Goal: Transaction & Acquisition: Purchase product/service

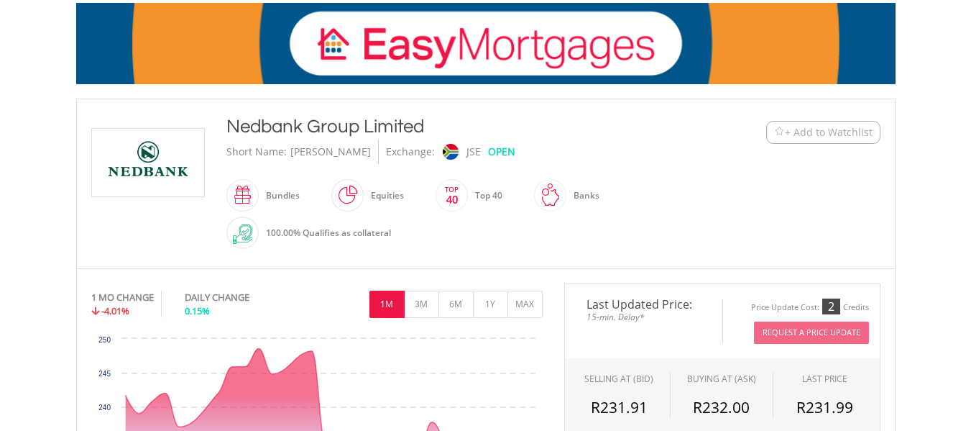
scroll to position [431, 0]
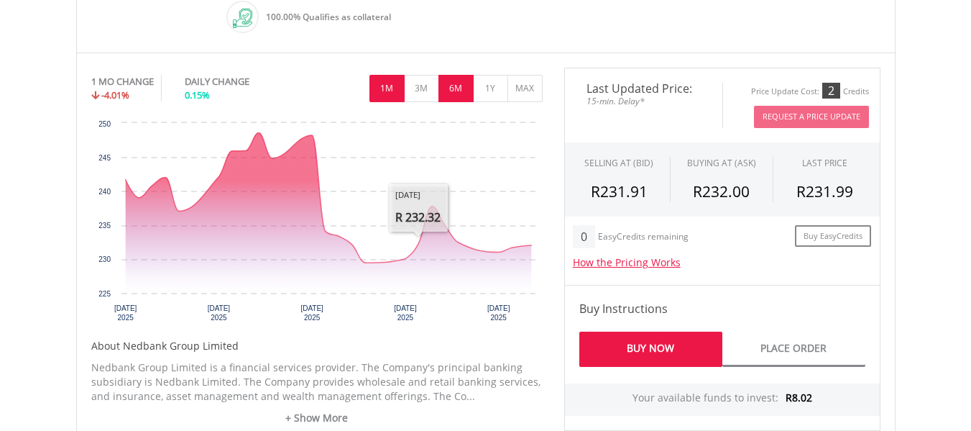
click at [449, 89] on button "6M" at bounding box center [455, 88] width 35 height 27
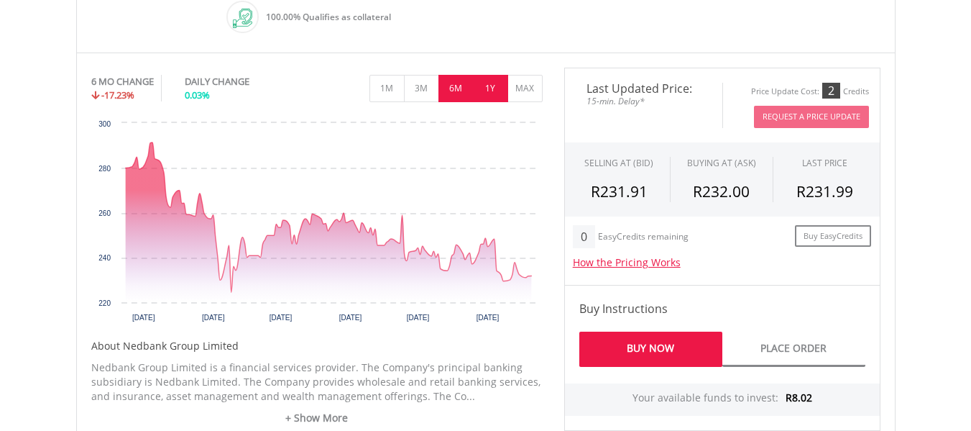
click at [481, 86] on button "1Y" at bounding box center [490, 88] width 35 height 27
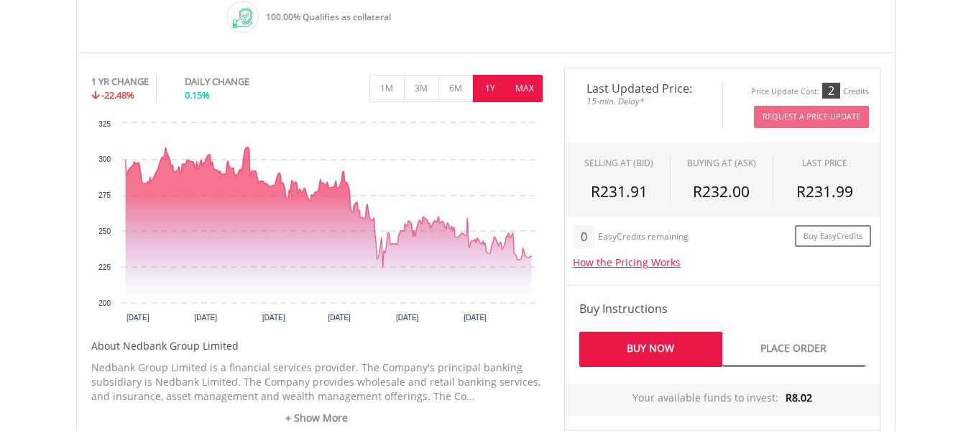
click at [512, 86] on button "MAX" at bounding box center [524, 88] width 35 height 27
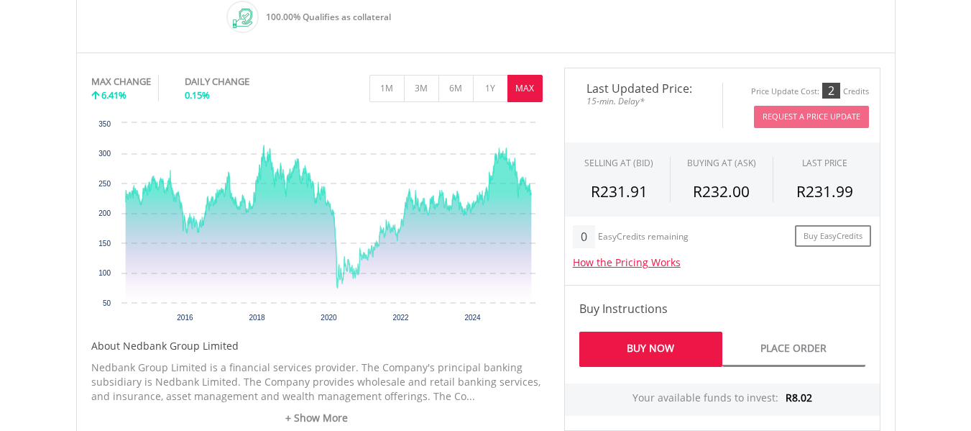
click at [645, 341] on link "Buy Now" at bounding box center [650, 348] width 143 height 35
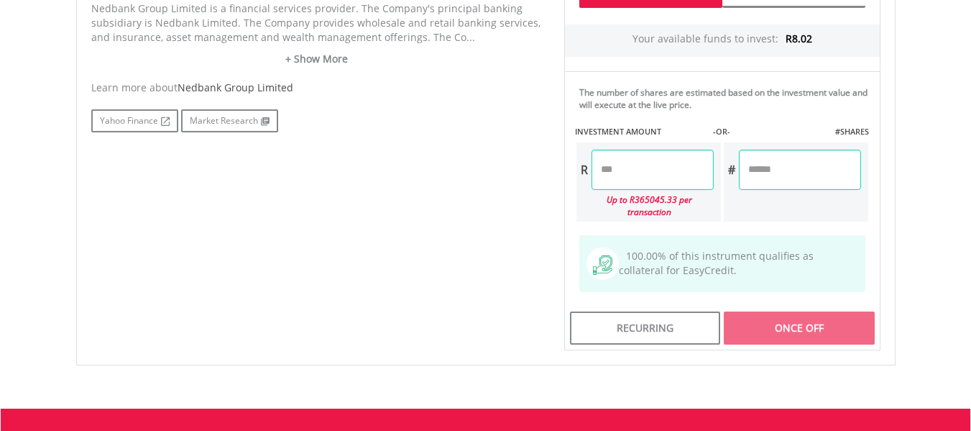
scroll to position [791, 0]
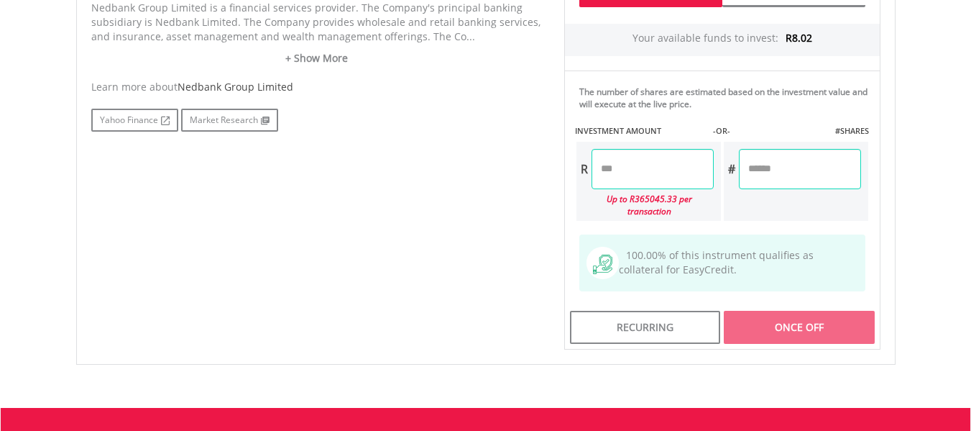
click at [620, 175] on input "number" at bounding box center [653, 169] width 122 height 40
click at [766, 178] on input "number" at bounding box center [800, 169] width 122 height 40
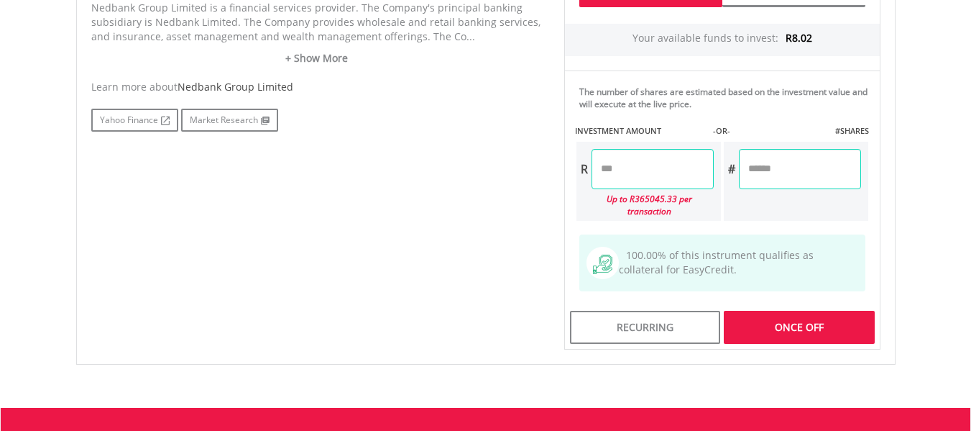
type input "*"
click at [747, 260] on div "Last Updated Price: 15-min. Delay* Price Update Cost: 2 Credits Request A Price…" at bounding box center [723, 28] width 338 height 641
type input "******"
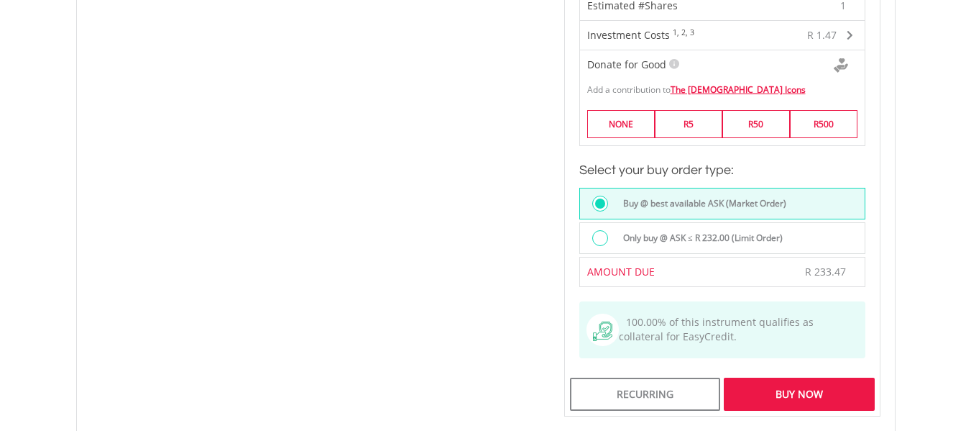
scroll to position [1150, 0]
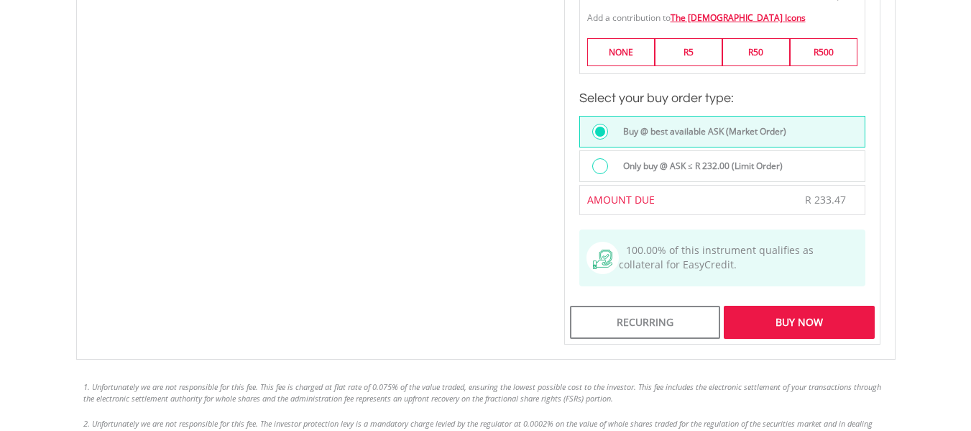
click at [779, 306] on div "Buy Now" at bounding box center [799, 322] width 150 height 33
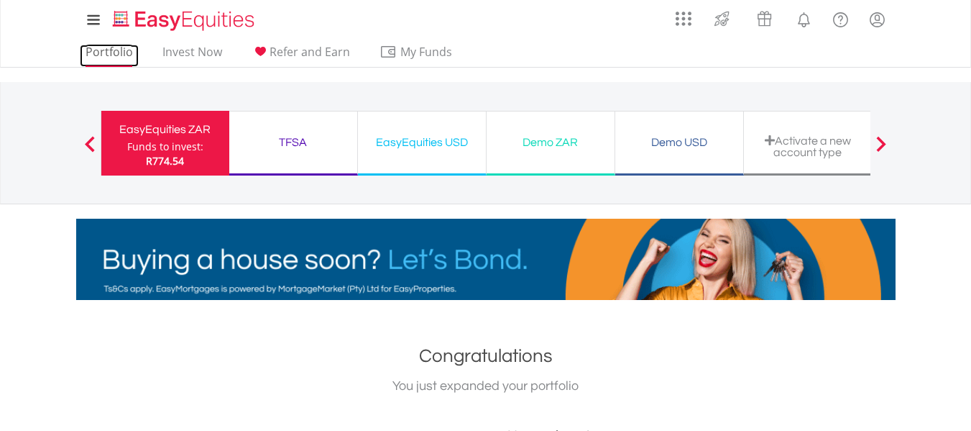
click at [92, 51] on link "Portfolio" at bounding box center [109, 56] width 59 height 22
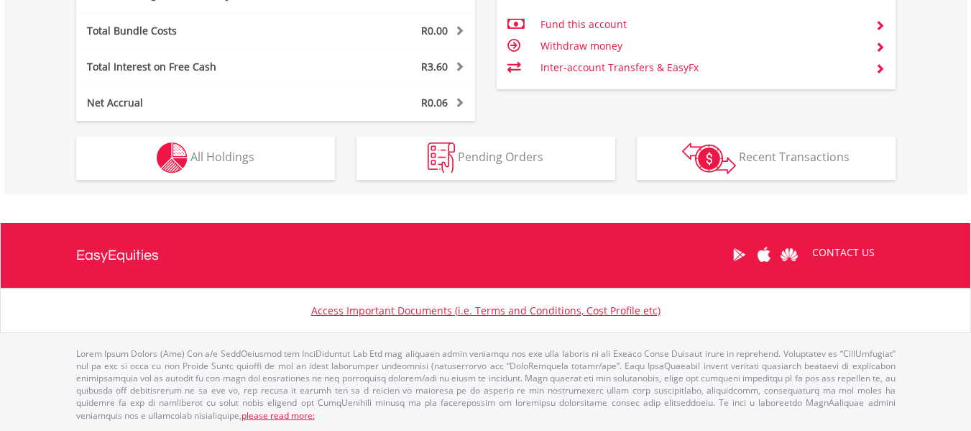
scroll to position [138, 273]
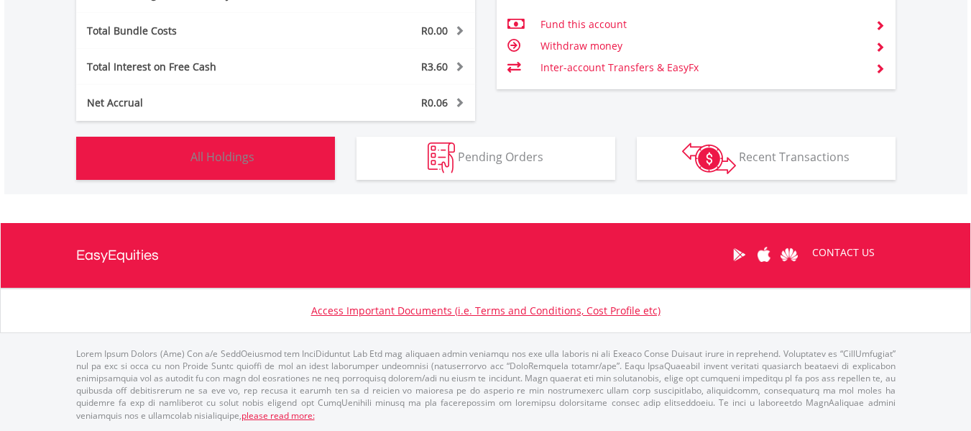
click at [275, 157] on button "Holdings All Holdings" at bounding box center [205, 158] width 259 height 43
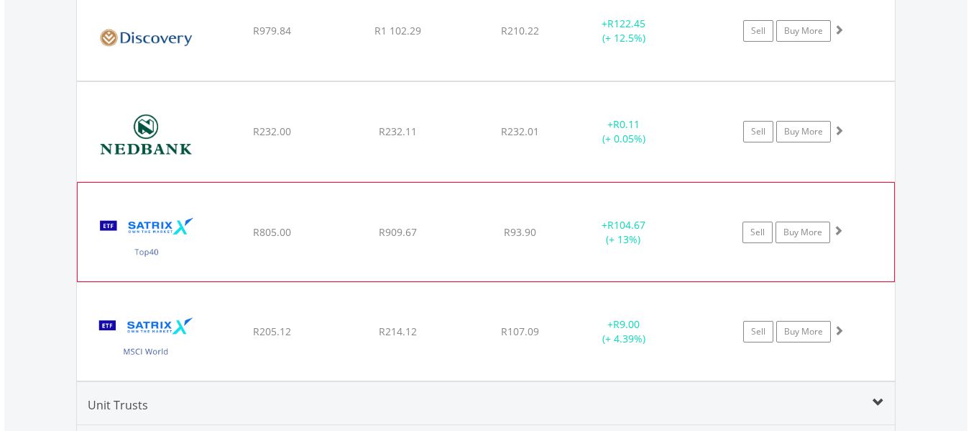
scroll to position [1339, 0]
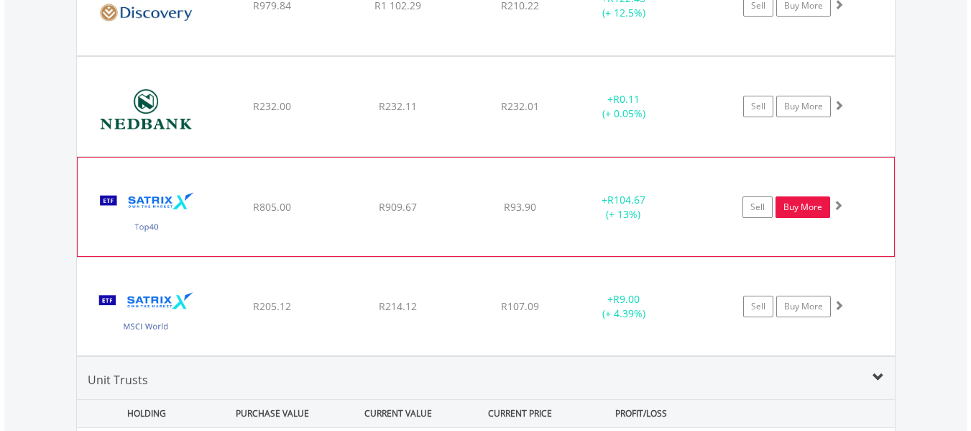
click at [791, 210] on link "Buy More" at bounding box center [803, 207] width 55 height 22
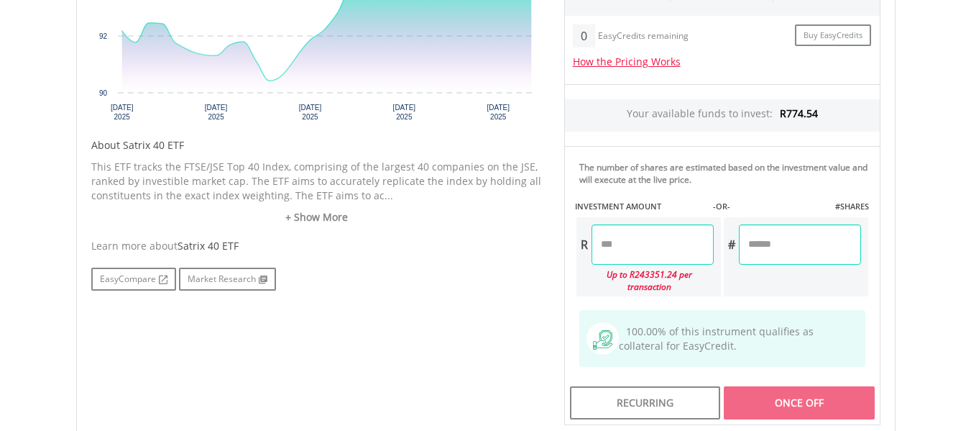
scroll to position [575, 0]
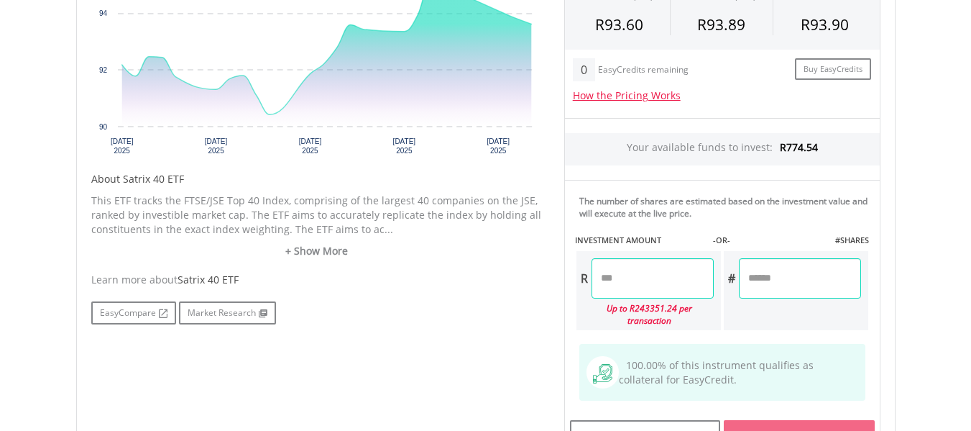
click at [785, 277] on input "number" at bounding box center [800, 278] width 122 height 40
type input "*"
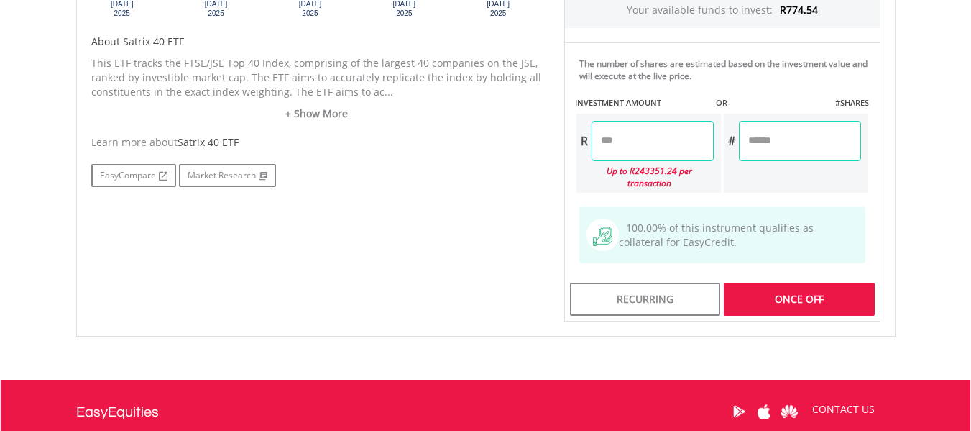
scroll to position [719, 0]
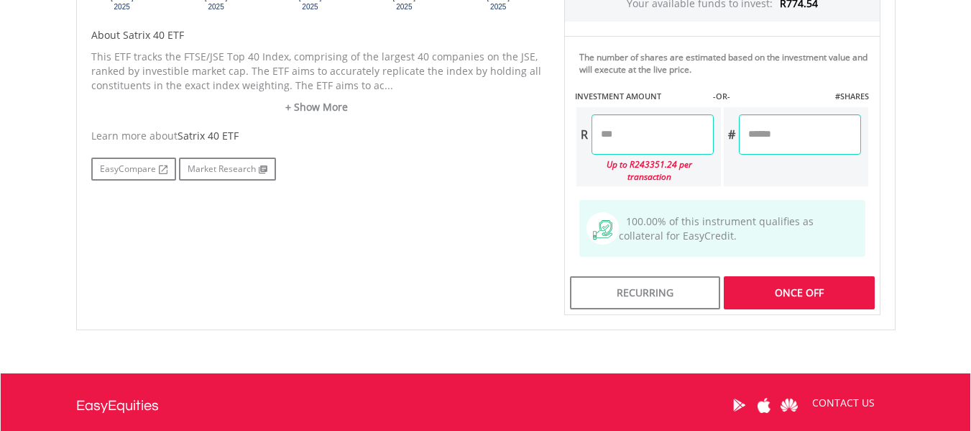
click at [789, 122] on input "*" at bounding box center [800, 134] width 122 height 40
type input "*"
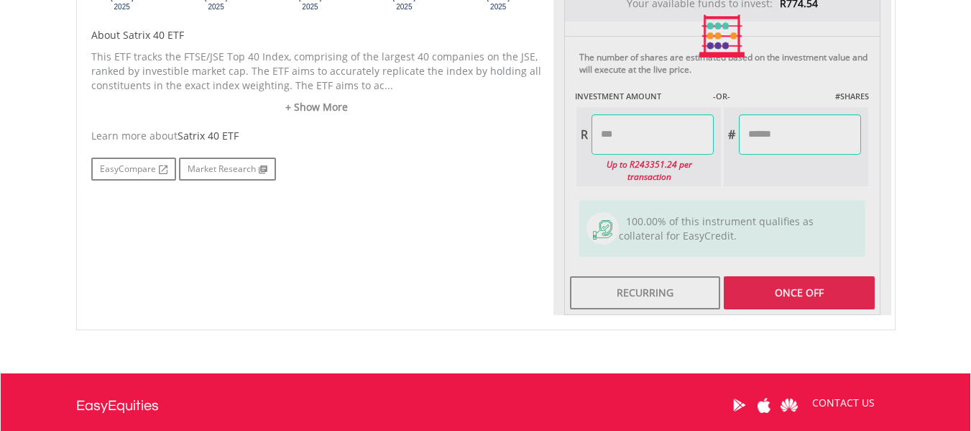
type input "******"
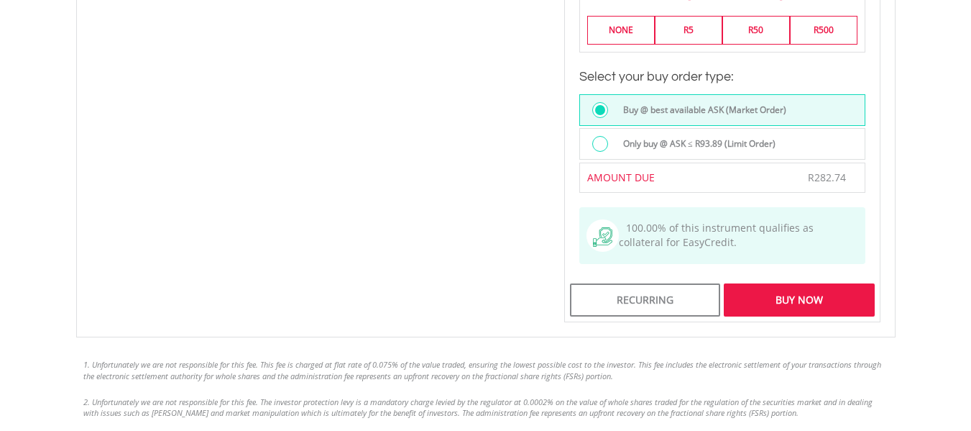
scroll to position [1078, 0]
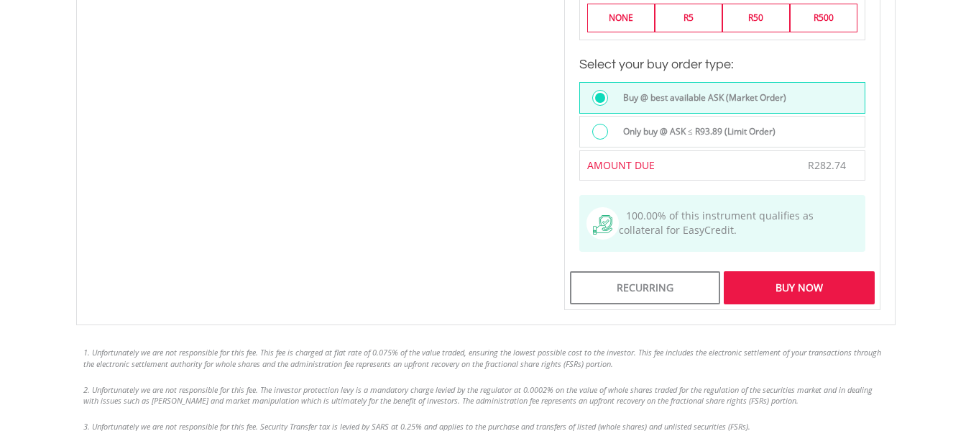
click at [806, 278] on div "Buy Now" at bounding box center [799, 287] width 150 height 33
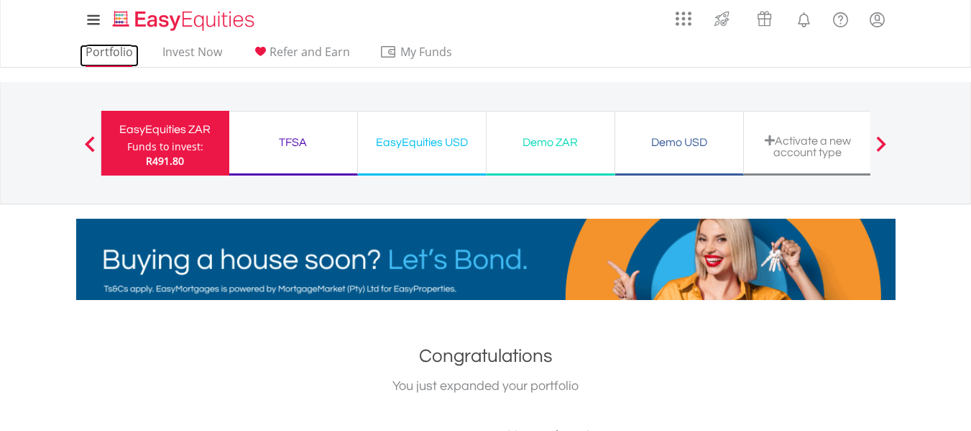
click at [117, 51] on link "Portfolio" at bounding box center [109, 56] width 59 height 22
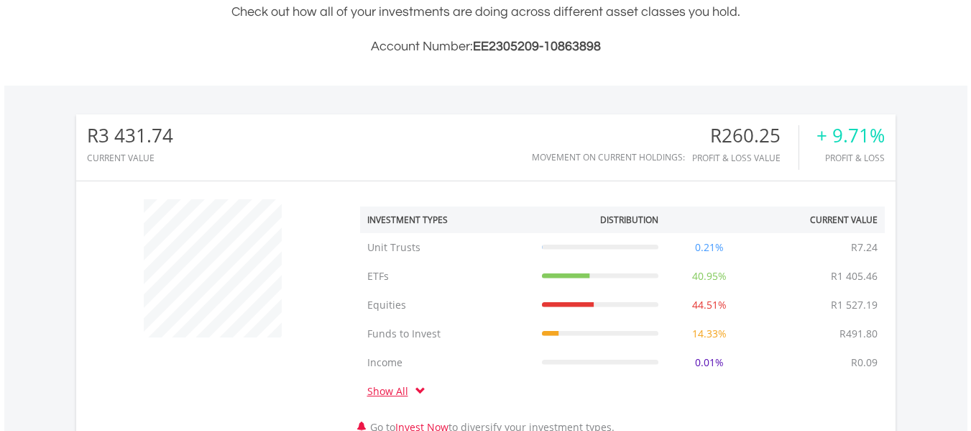
scroll to position [791, 0]
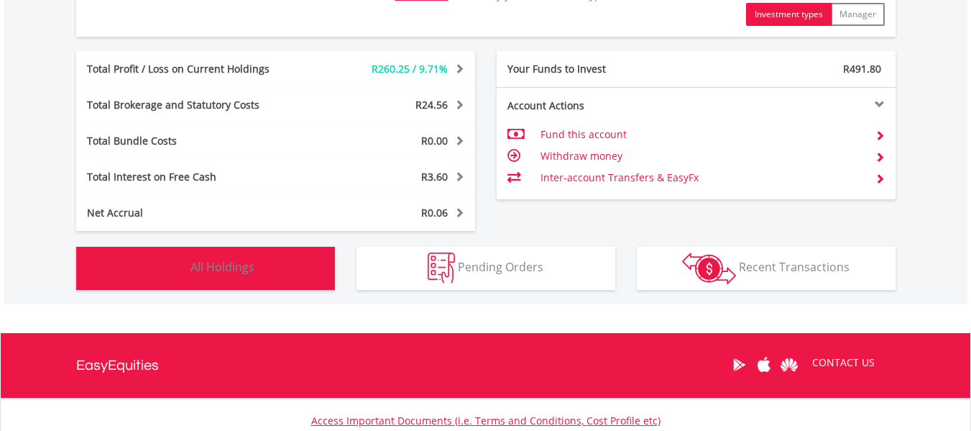
click at [202, 272] on span "All Holdings" at bounding box center [222, 267] width 64 height 16
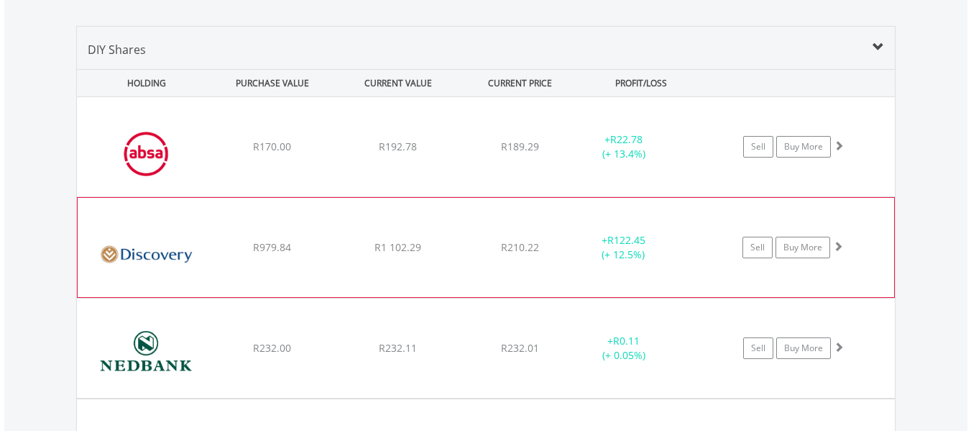
scroll to position [1124, 0]
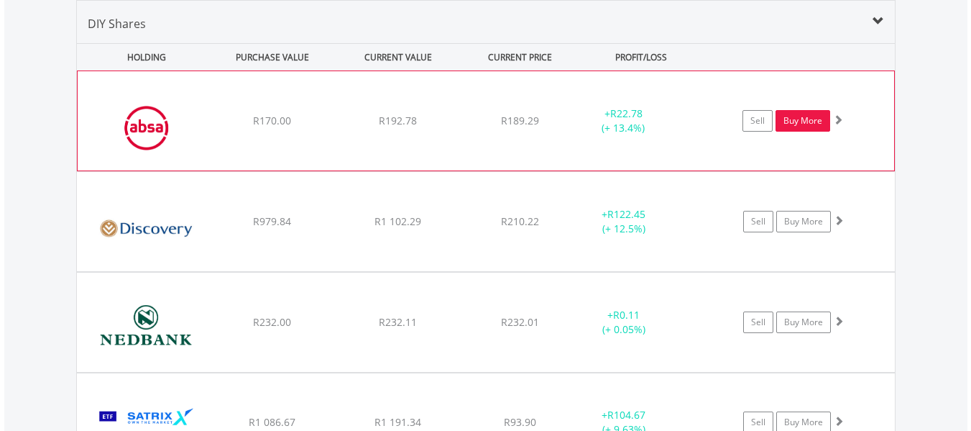
click at [789, 125] on link "Buy More" at bounding box center [803, 121] width 55 height 22
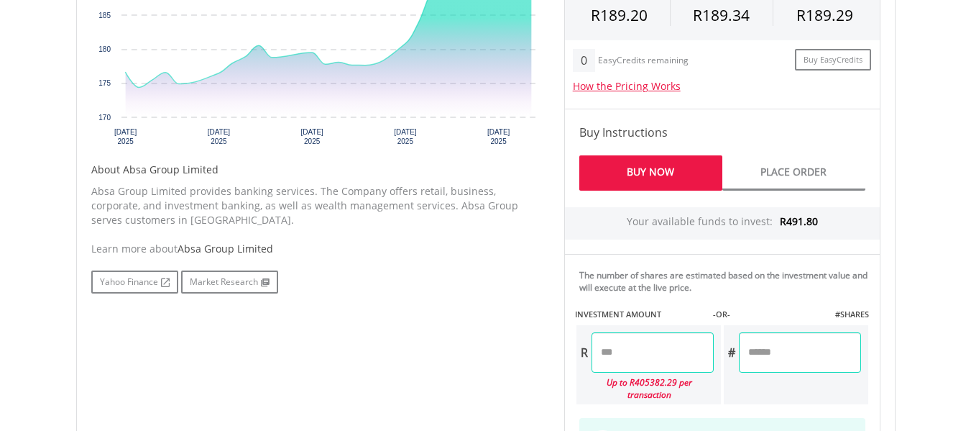
scroll to position [719, 0]
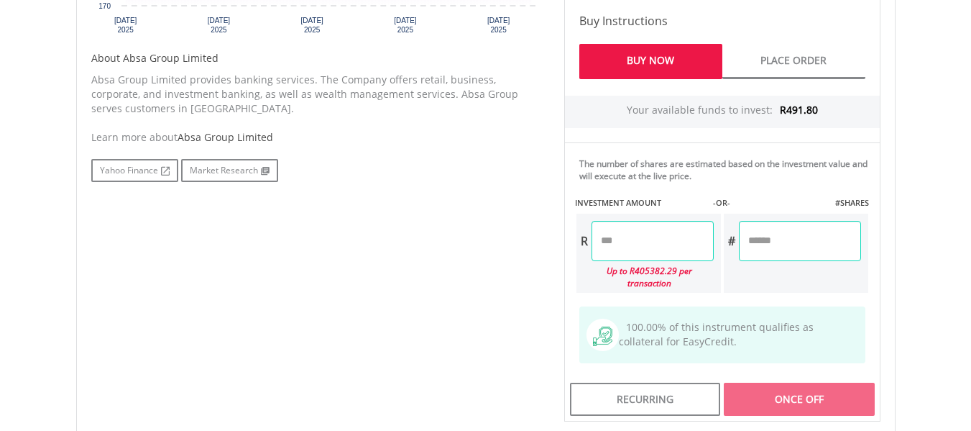
click at [769, 235] on input "number" at bounding box center [800, 241] width 122 height 40
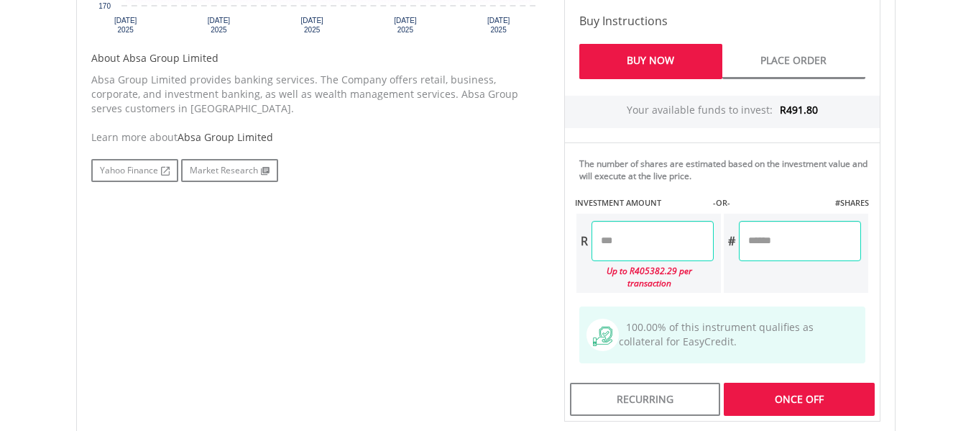
type input "*"
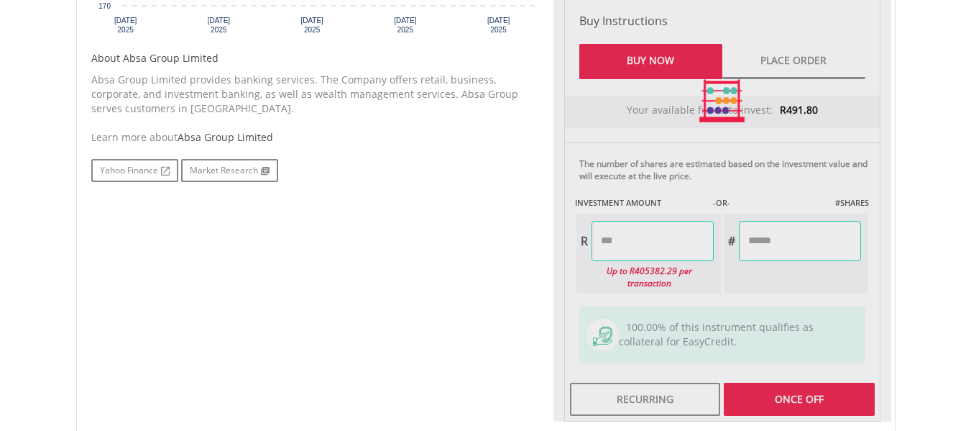
type input "******"
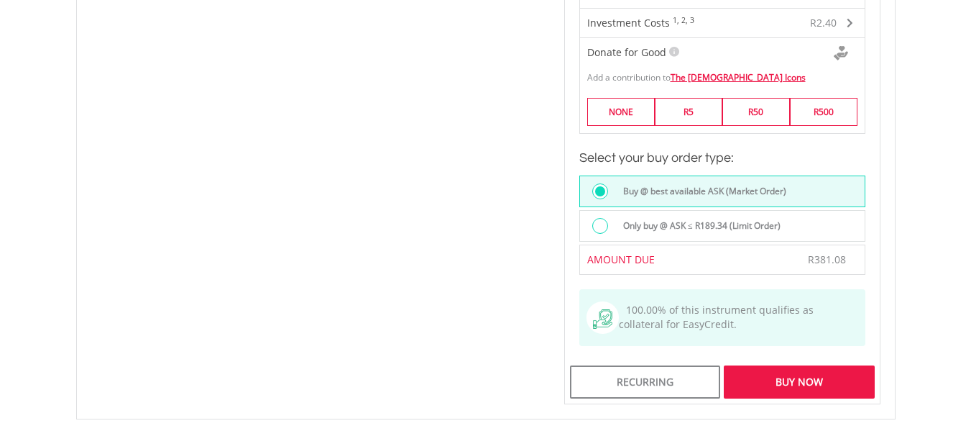
scroll to position [1150, 0]
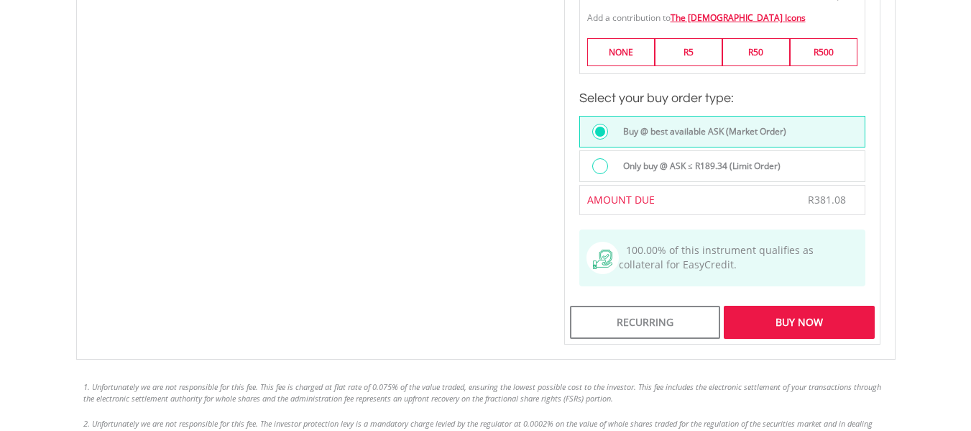
click at [786, 318] on div "Buy Now" at bounding box center [799, 322] width 150 height 33
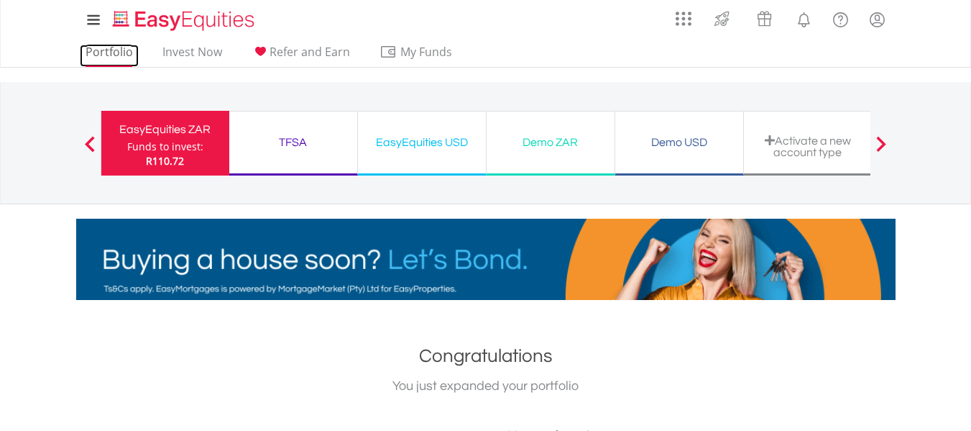
click at [115, 47] on link "Portfolio" at bounding box center [109, 56] width 59 height 22
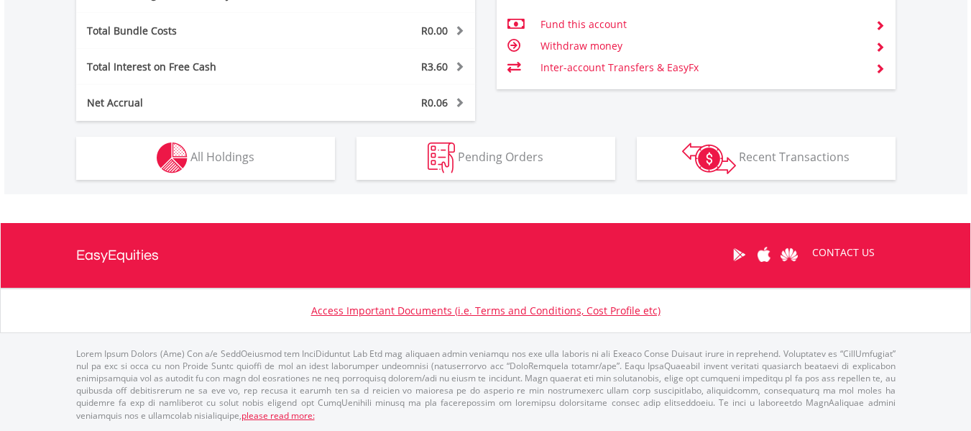
scroll to position [138, 273]
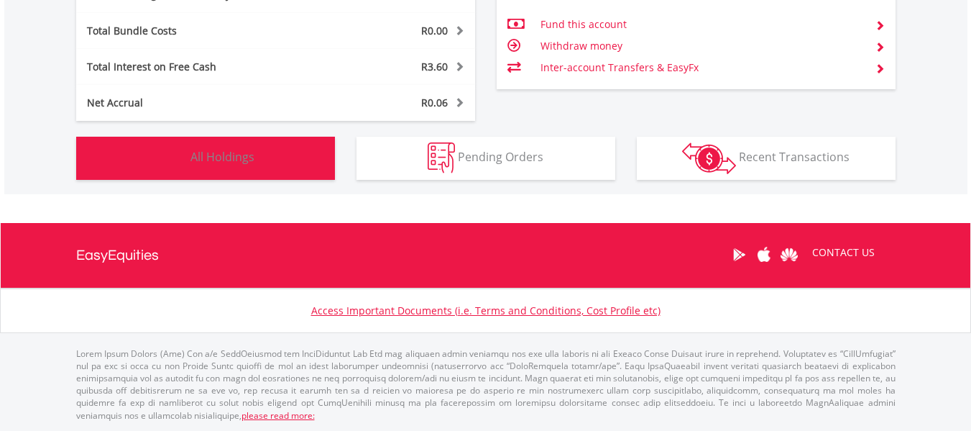
click at [271, 151] on button "Holdings All Holdings" at bounding box center [205, 158] width 259 height 43
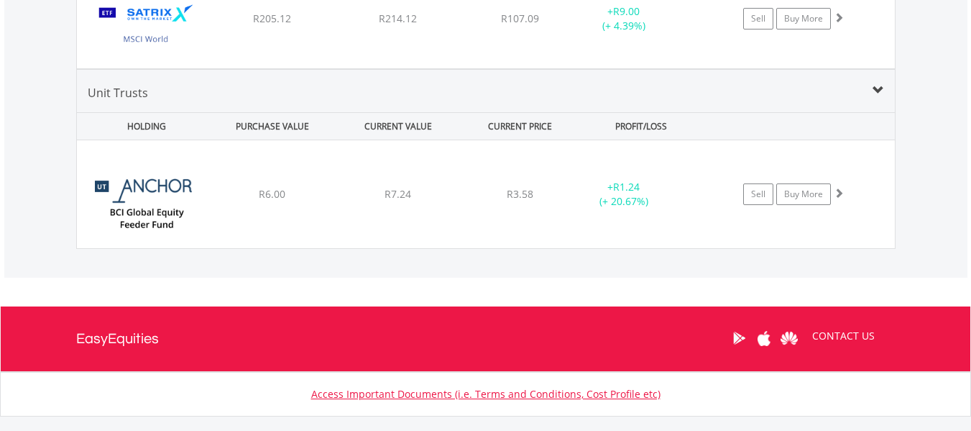
scroll to position [1555, 0]
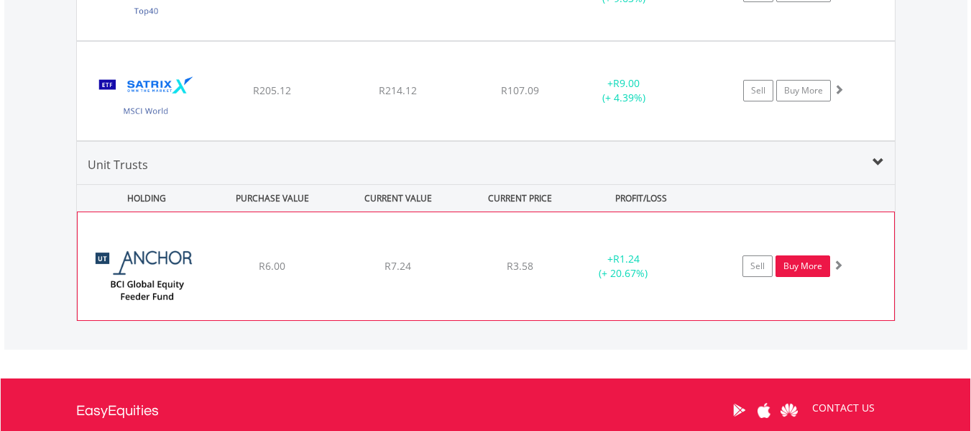
click at [792, 268] on link "Buy More" at bounding box center [803, 266] width 55 height 22
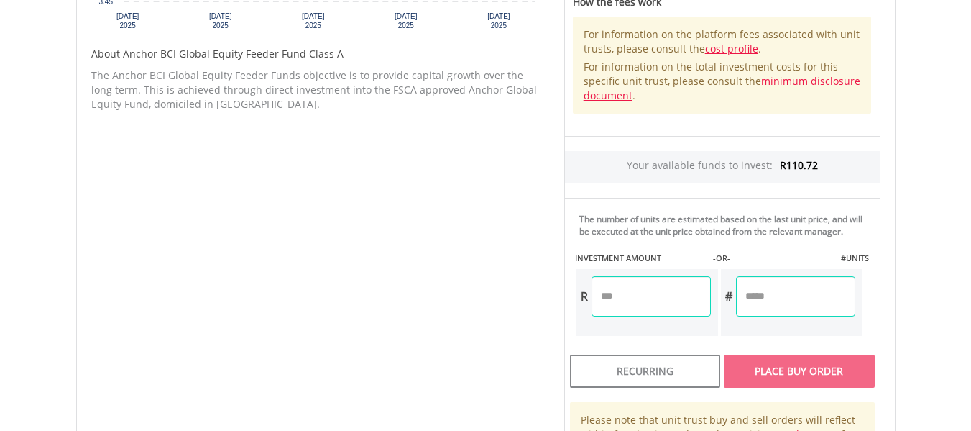
scroll to position [719, 0]
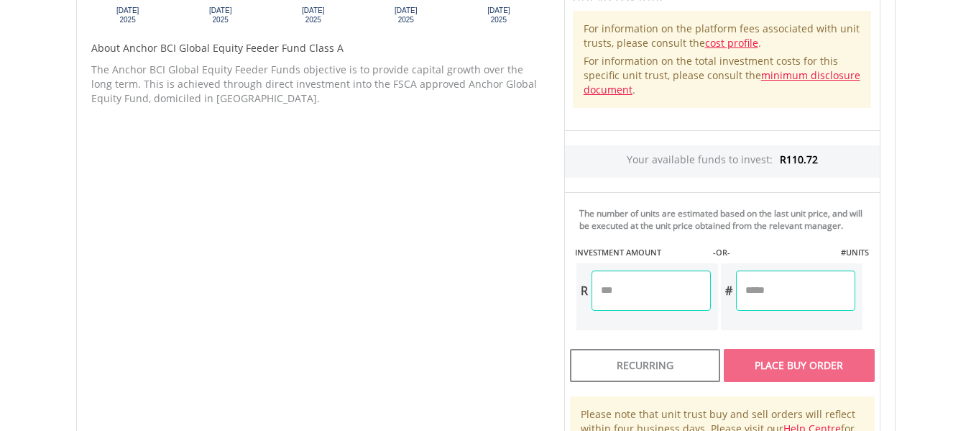
drag, startPoint x: 803, startPoint y: 290, endPoint x: 815, endPoint y: 295, distance: 13.0
click at [804, 290] on input "number" at bounding box center [795, 290] width 119 height 40
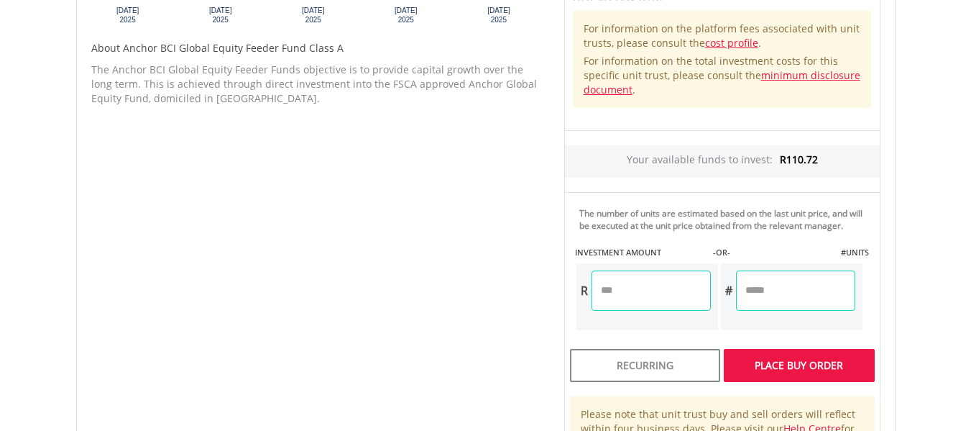
type input "*"
click at [917, 231] on body "My Investments Invest Now New Listings Sell My Recurring Investments Pending Or…" at bounding box center [485, 13] width 971 height 1464
type input "*****"
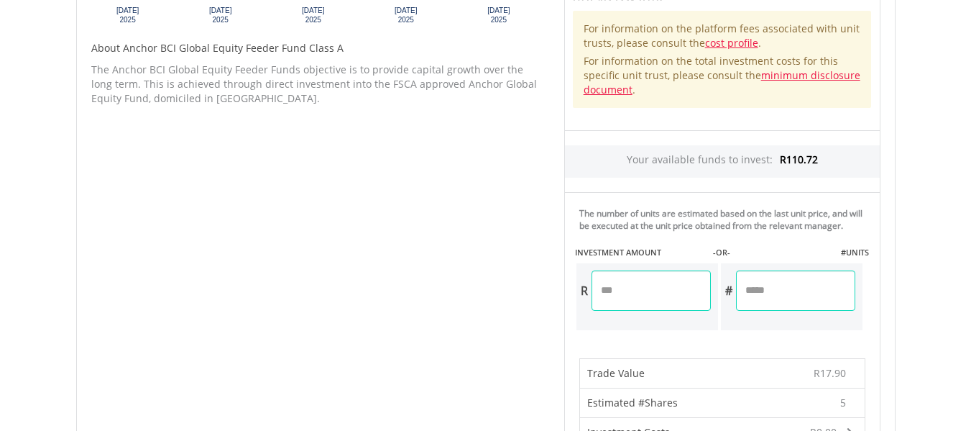
click at [809, 291] on input "*" at bounding box center [795, 290] width 119 height 40
type input "**"
click at [926, 209] on body "My Investments Invest Now New Listings Sell My Recurring Investments Pending Or…" at bounding box center [485, 104] width 971 height 1647
type input "*****"
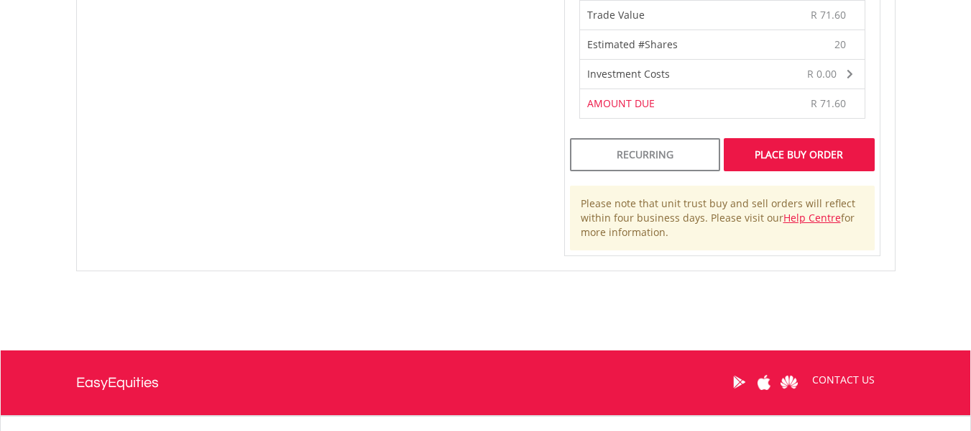
scroll to position [1006, 0]
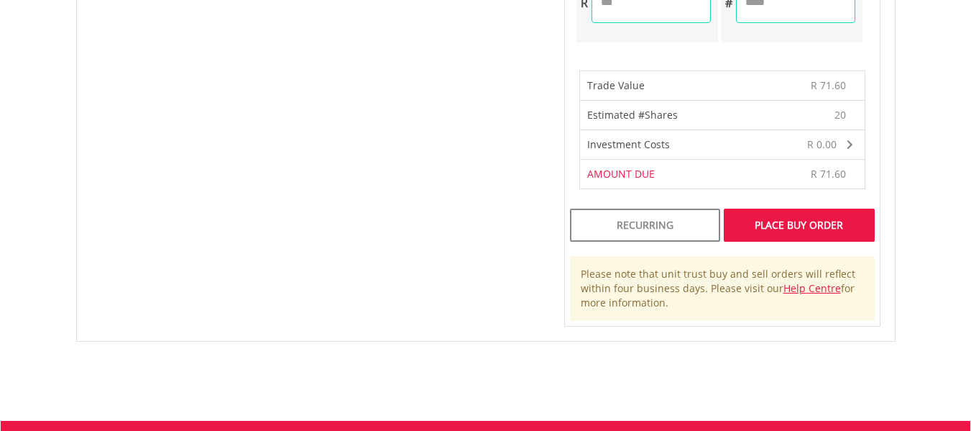
click at [840, 228] on div "Place Buy Order" at bounding box center [799, 224] width 150 height 33
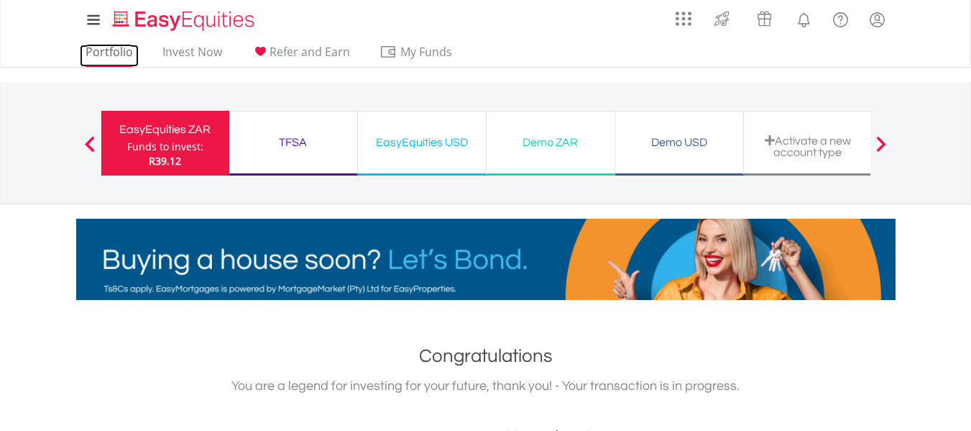
click at [114, 58] on link "Portfolio" at bounding box center [109, 56] width 59 height 22
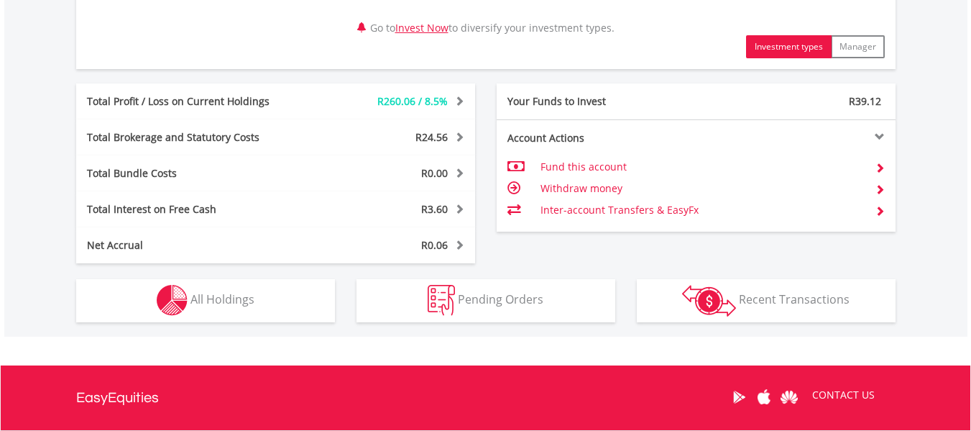
scroll to position [829, 0]
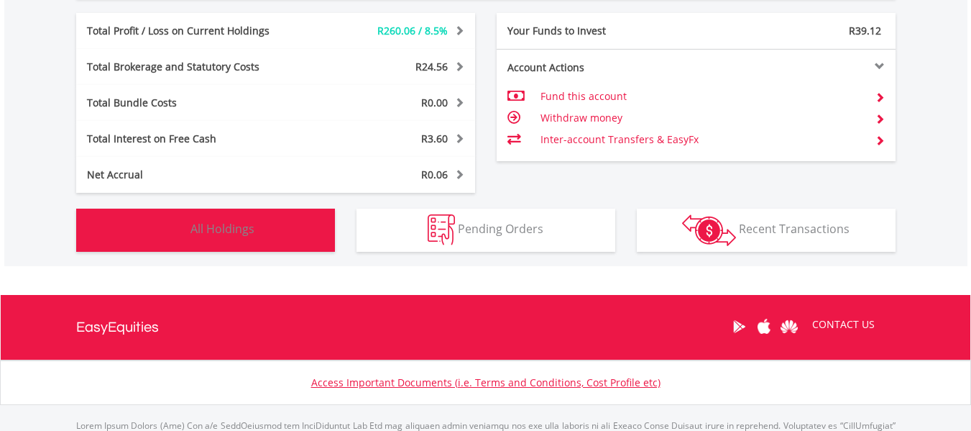
click at [231, 227] on span "All Holdings" at bounding box center [222, 229] width 64 height 16
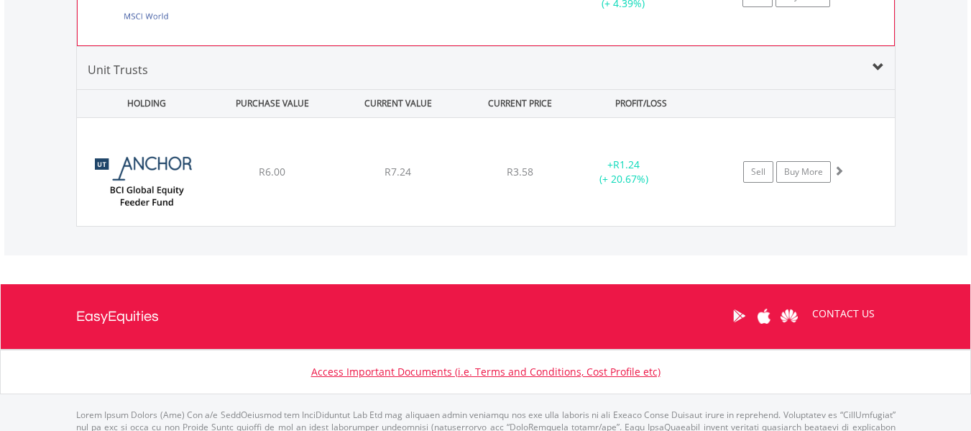
scroll to position [1566, 0]
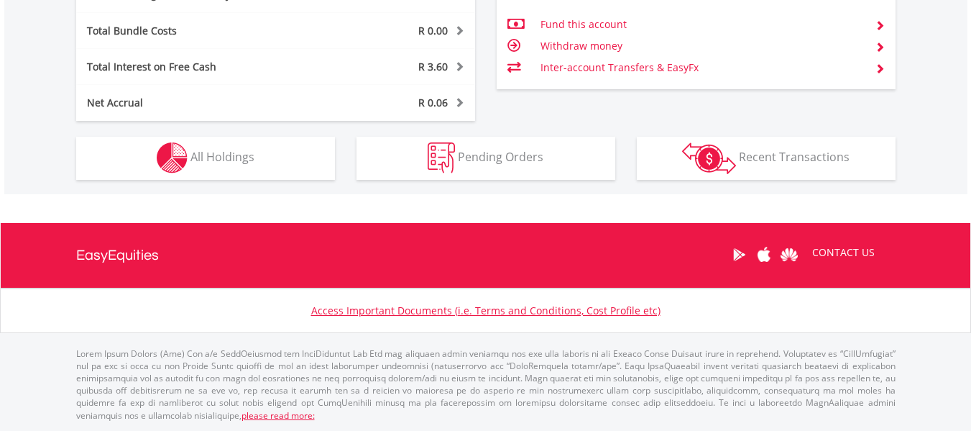
scroll to position [138, 273]
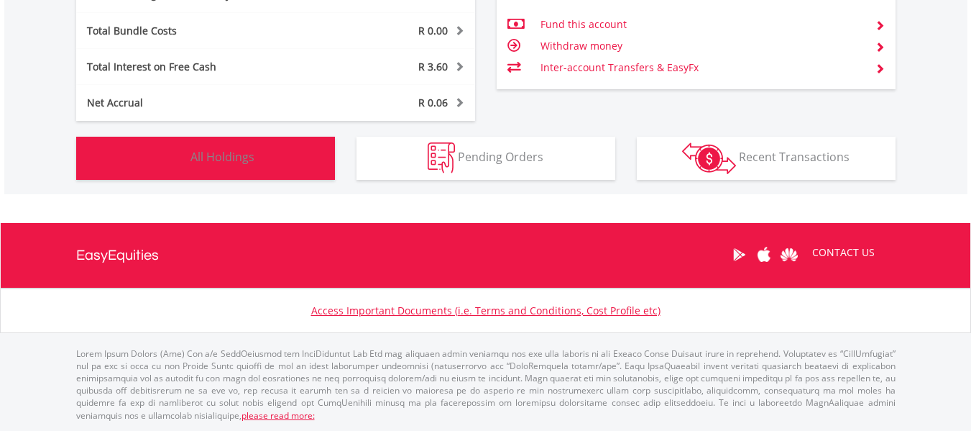
click at [250, 152] on span "All Holdings" at bounding box center [222, 157] width 64 height 16
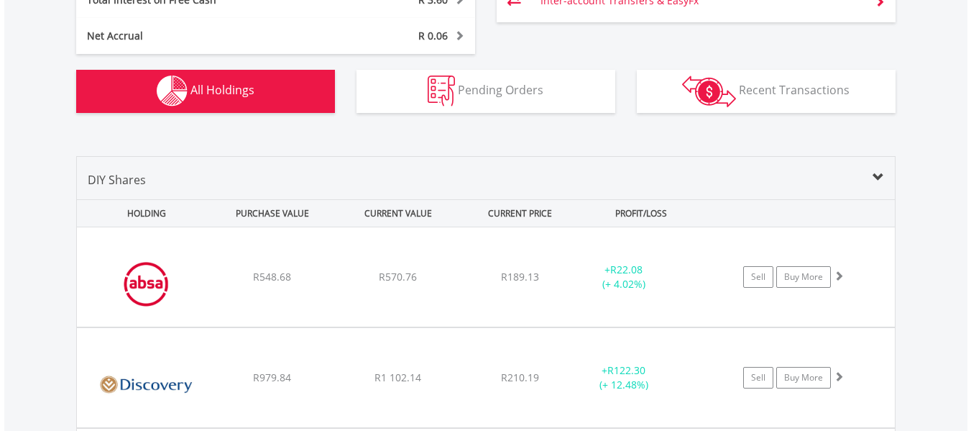
scroll to position [980, 0]
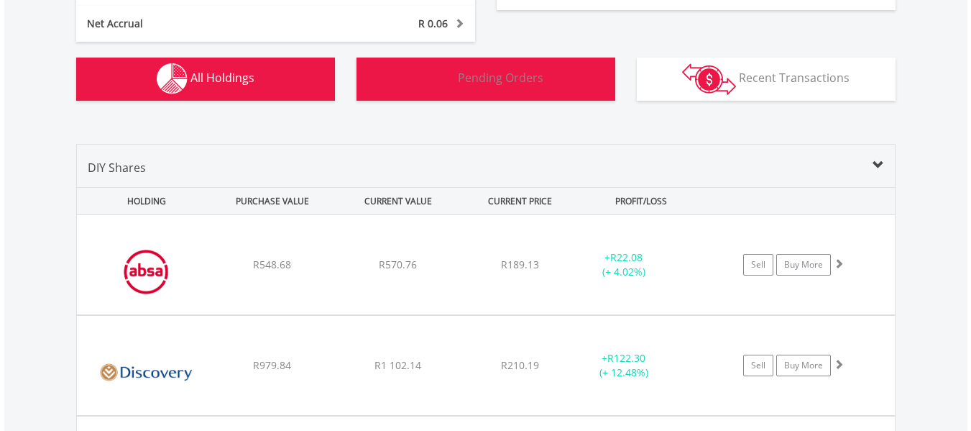
click at [533, 73] on span "Pending Orders" at bounding box center [501, 78] width 86 height 16
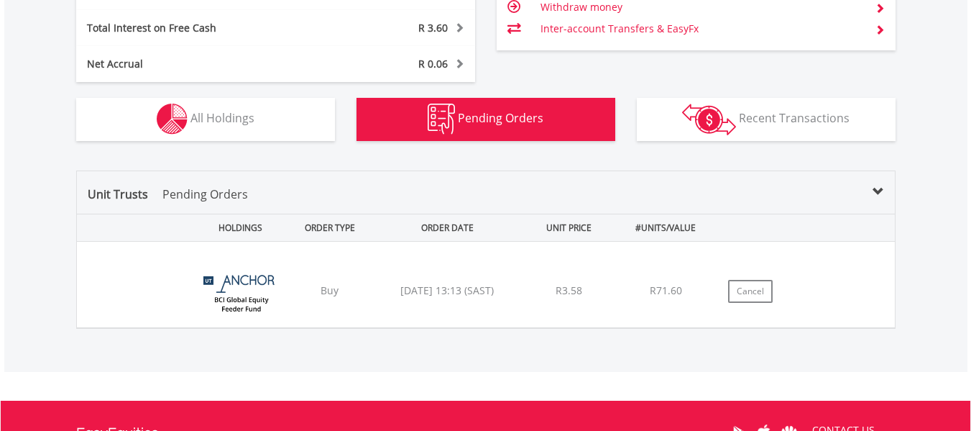
scroll to position [894, 0]
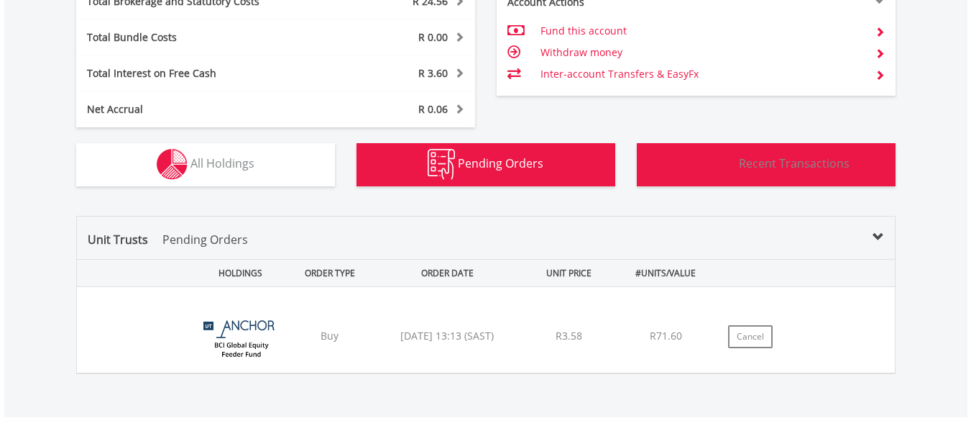
click at [743, 166] on span "Recent Transactions" at bounding box center [794, 163] width 111 height 16
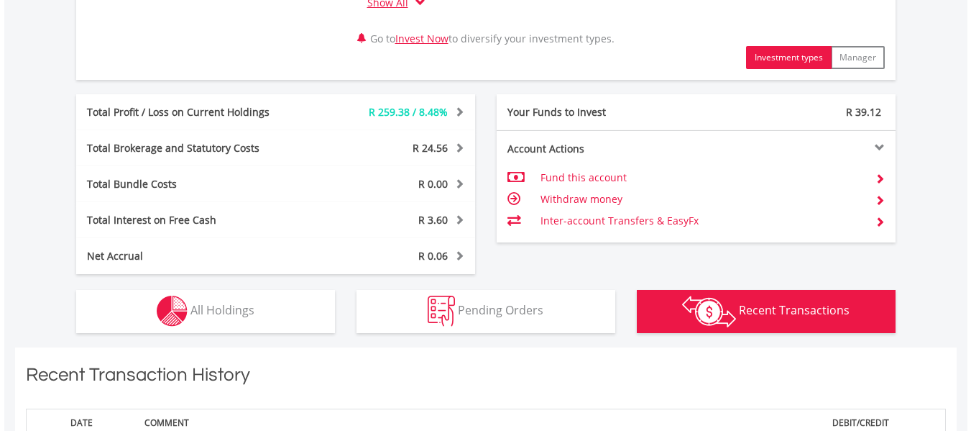
scroll to position [735, 0]
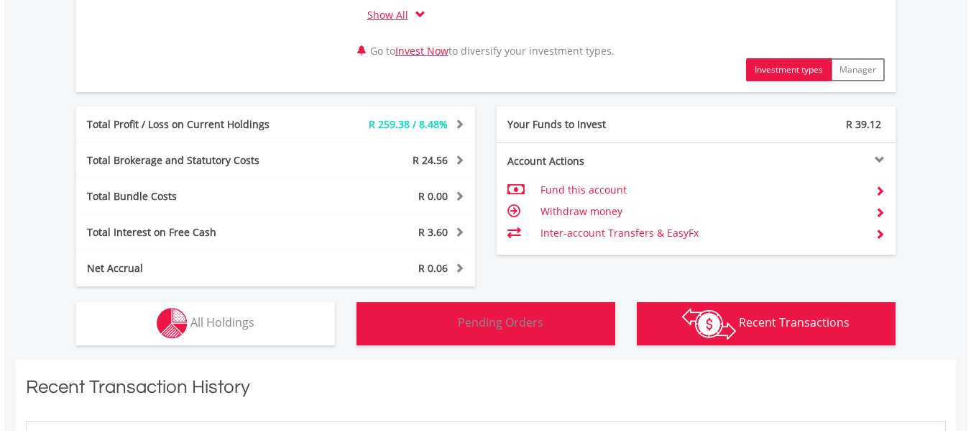
click at [451, 314] on img "button" at bounding box center [441, 323] width 27 height 31
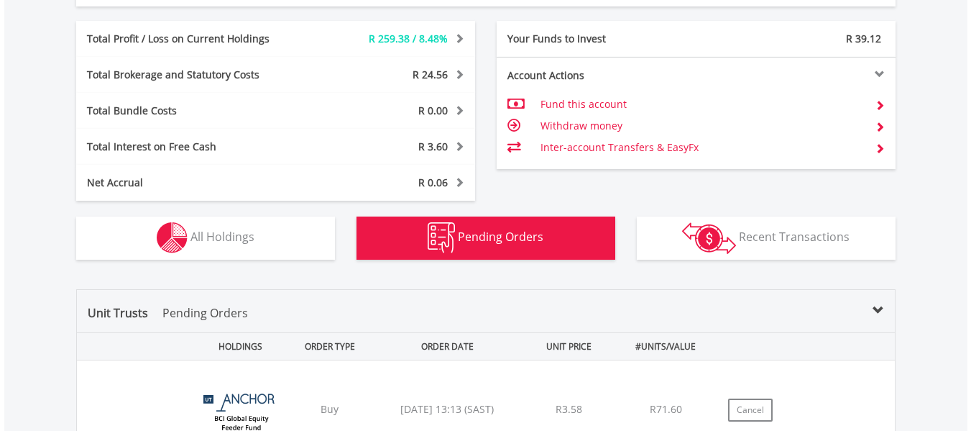
scroll to position [951, 0]
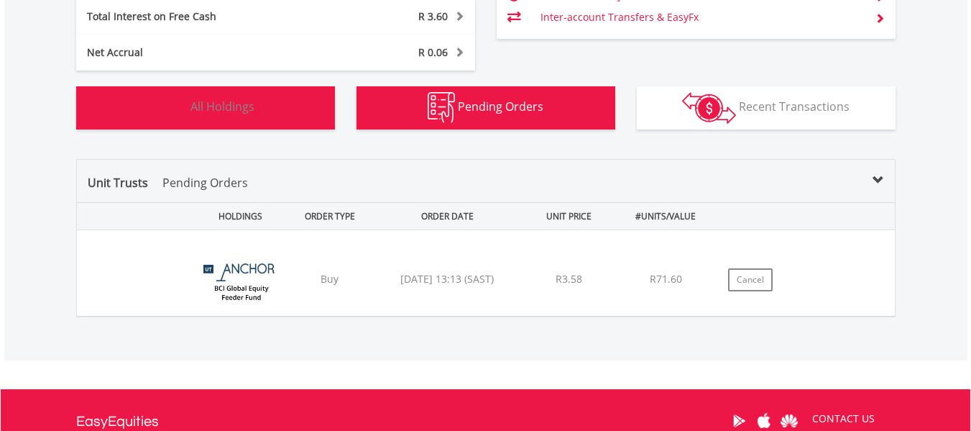
click at [268, 129] on button "Holdings All Holdings" at bounding box center [205, 107] width 259 height 43
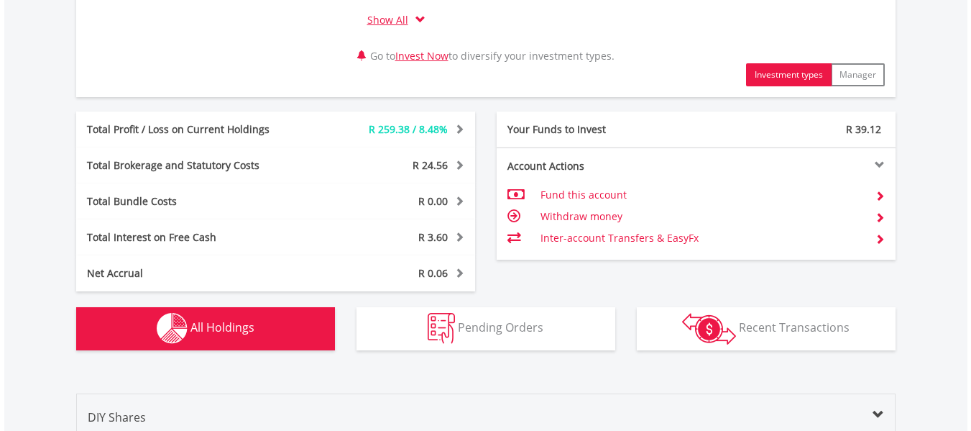
scroll to position [863, 0]
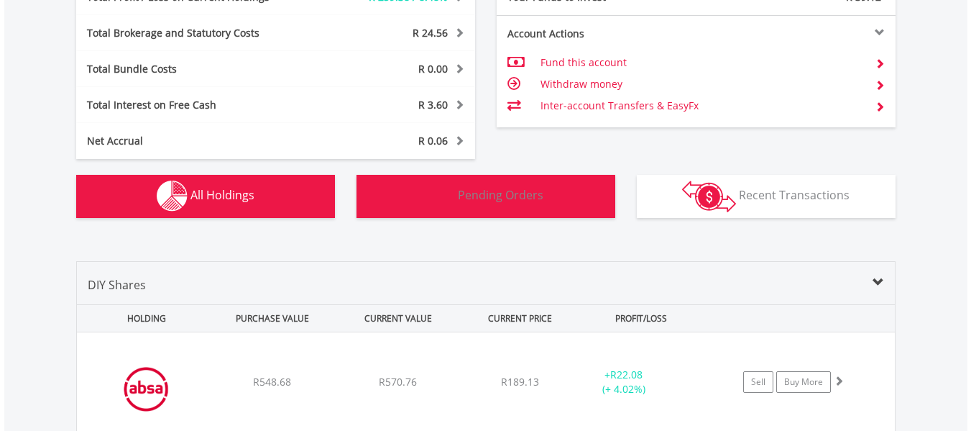
click at [558, 213] on button "Pending Orders Pending Orders" at bounding box center [486, 196] width 259 height 43
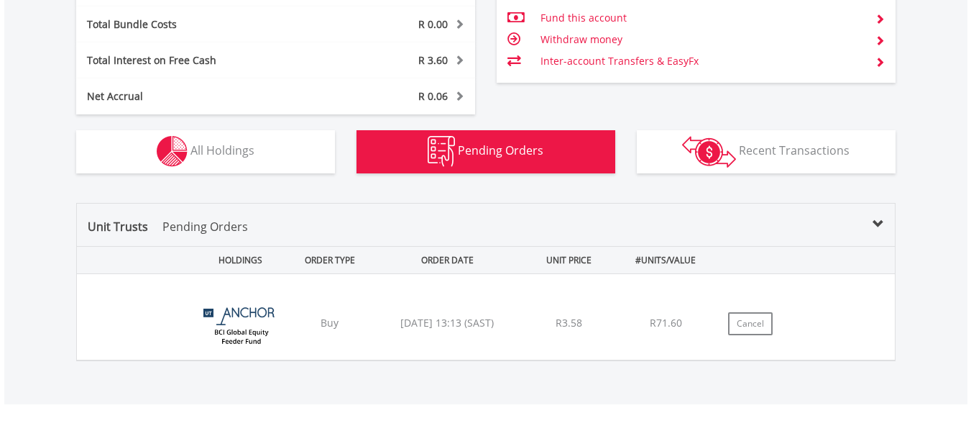
scroll to position [1006, 0]
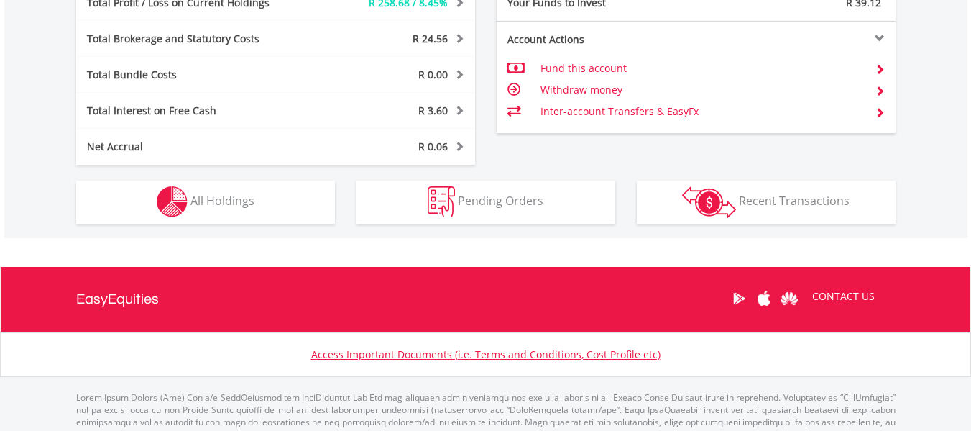
scroll to position [138, 273]
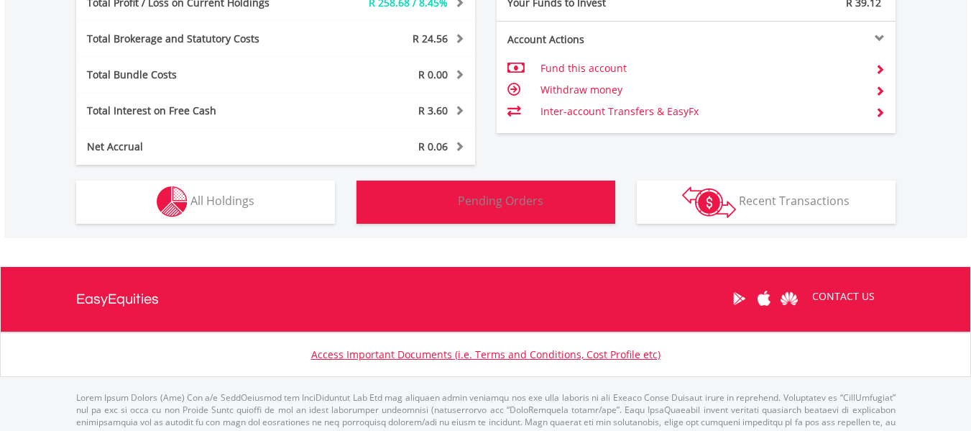
click at [412, 201] on button "Pending Orders Pending Orders" at bounding box center [486, 201] width 259 height 43
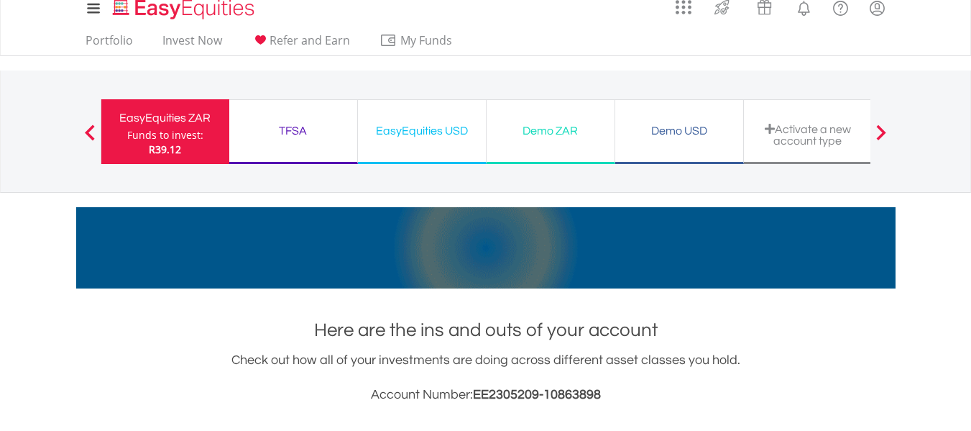
scroll to position [0, 0]
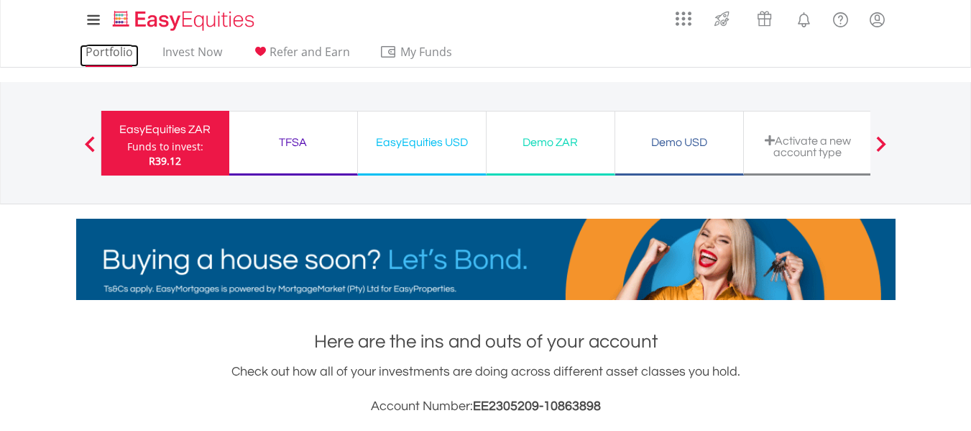
click at [105, 54] on link "Portfolio" at bounding box center [109, 56] width 59 height 22
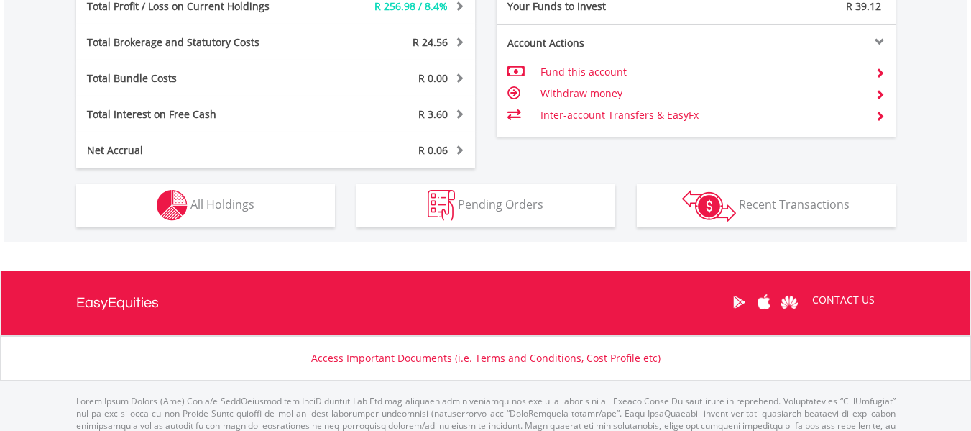
scroll to position [863, 0]
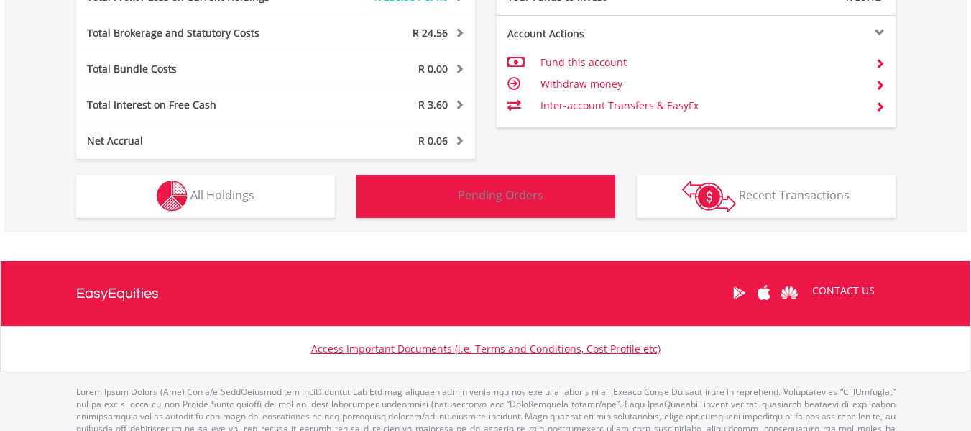
click at [482, 206] on button "Pending Orders Pending Orders" at bounding box center [486, 196] width 259 height 43
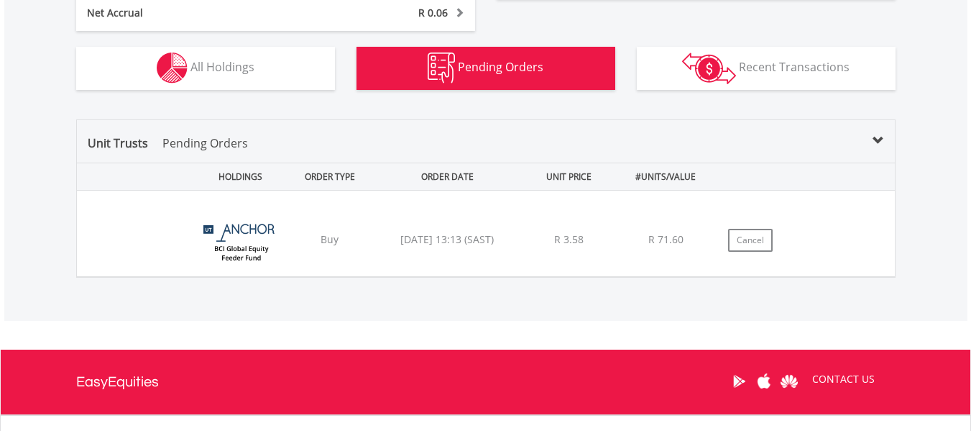
scroll to position [966, 0]
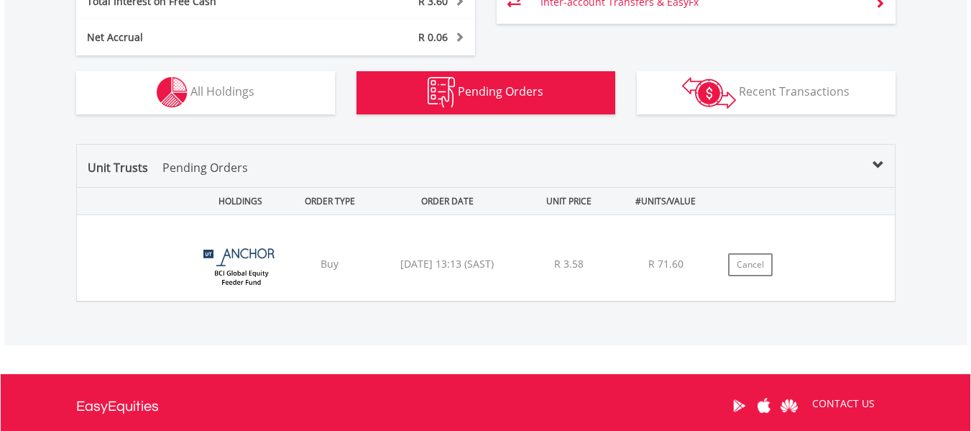
click at [469, 267] on div "[DATE] 13:13 (SAST)" at bounding box center [447, 264] width 147 height 14
drag, startPoint x: 458, startPoint y: 266, endPoint x: 405, endPoint y: 265, distance: 53.2
click at [447, 266] on div "2025/08/20 13:13 (SAST)" at bounding box center [447, 264] width 147 height 14
drag, startPoint x: 313, startPoint y: 261, endPoint x: 285, endPoint y: 261, distance: 27.3
click at [306, 261] on div "Buy" at bounding box center [330, 264] width 82 height 14
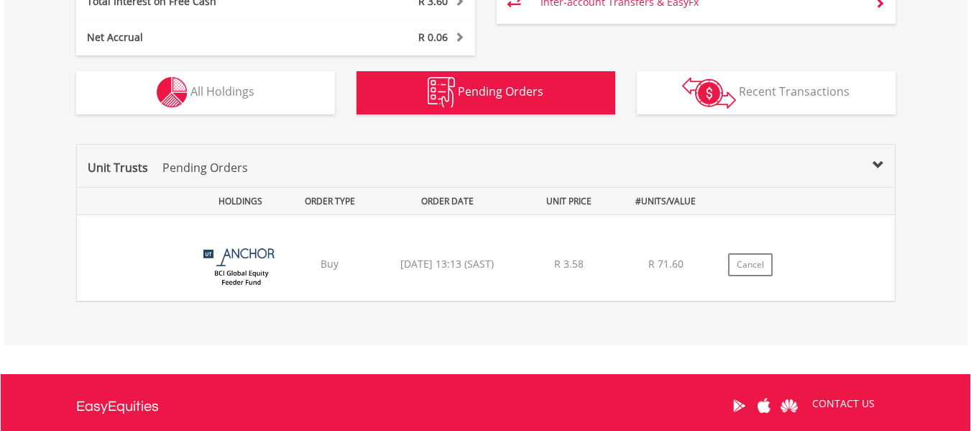
drag, startPoint x: 284, startPoint y: 261, endPoint x: 265, endPoint y: 254, distance: 20.0
click at [283, 261] on img at bounding box center [241, 265] width 91 height 64
click at [255, 254] on img at bounding box center [241, 265] width 91 height 64
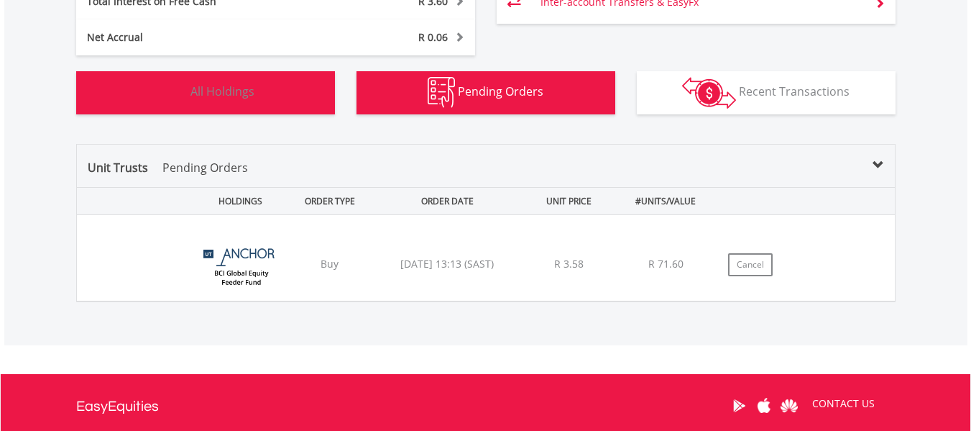
click at [276, 92] on button "Holdings All Holdings" at bounding box center [205, 92] width 259 height 43
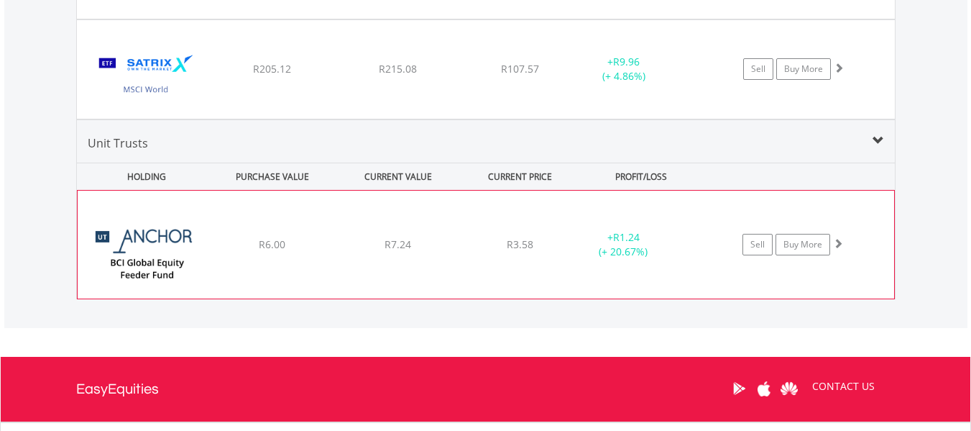
scroll to position [1710, 0]
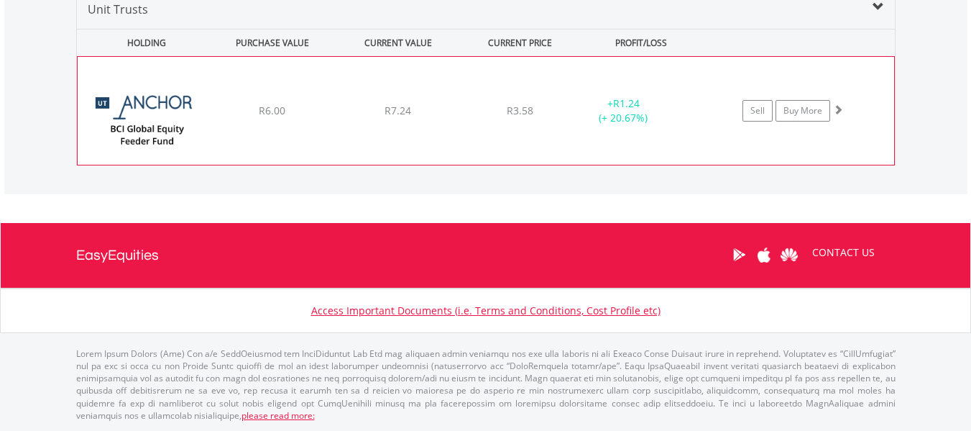
click at [428, 127] on div "﻿ Anchor BCI Global Equity Feeder Fund Class A R6.00 R7.24 R3.58 + R1.24 (+ 20.…" at bounding box center [486, 111] width 817 height 108
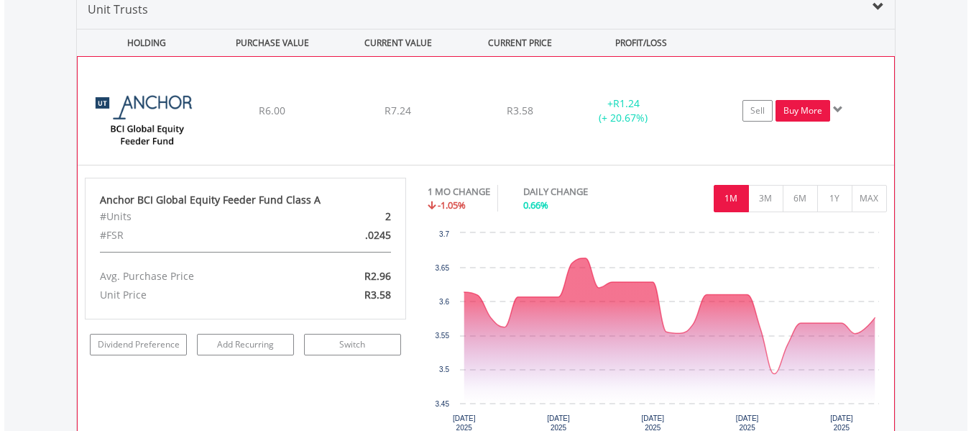
click at [802, 110] on link "Buy More" at bounding box center [803, 111] width 55 height 22
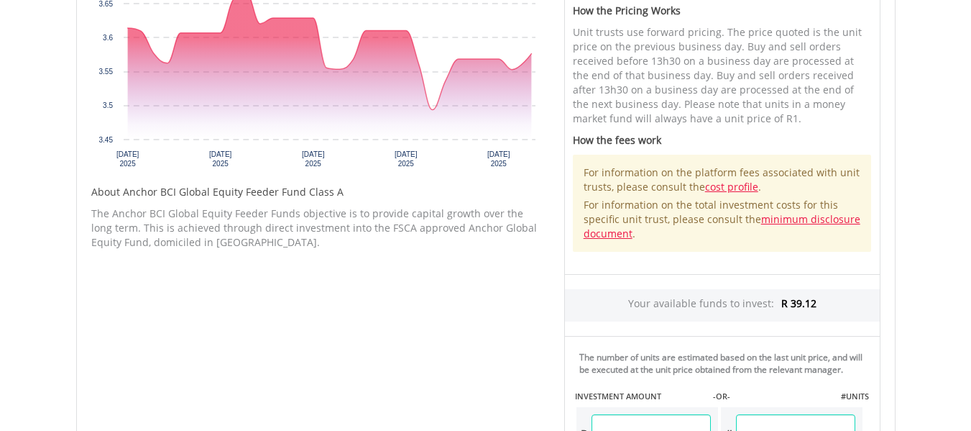
scroll to position [791, 0]
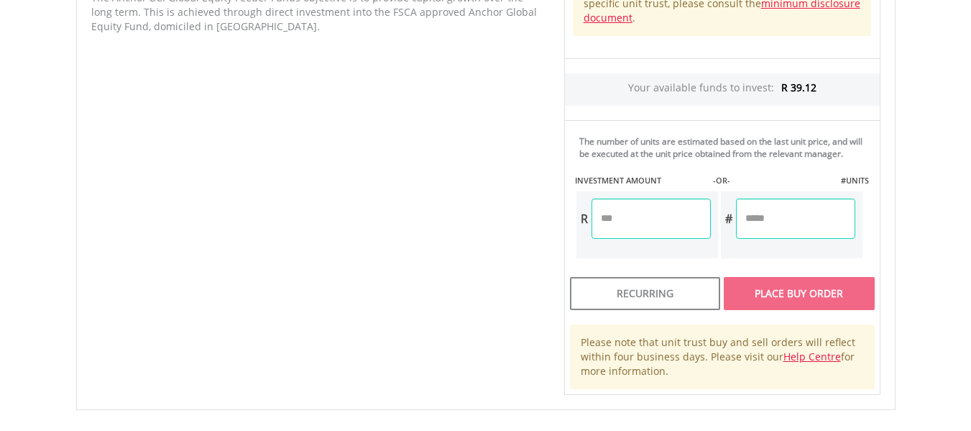
click at [760, 221] on input "number" at bounding box center [795, 218] width 119 height 40
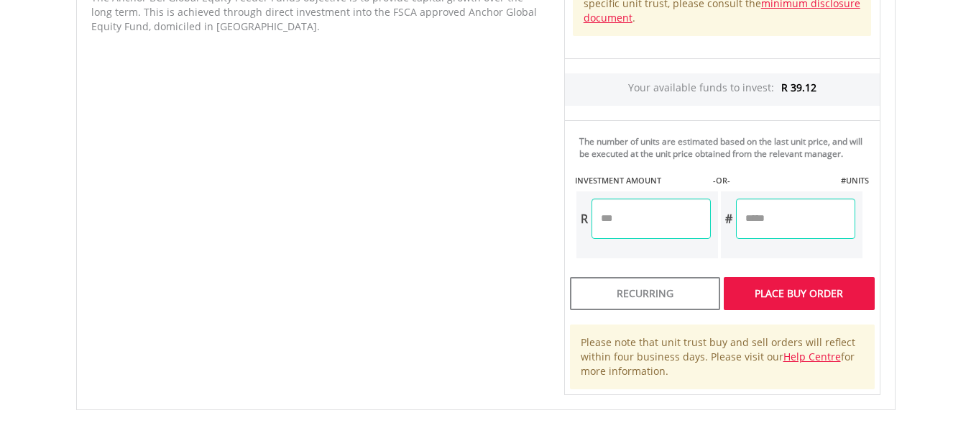
type input "**"
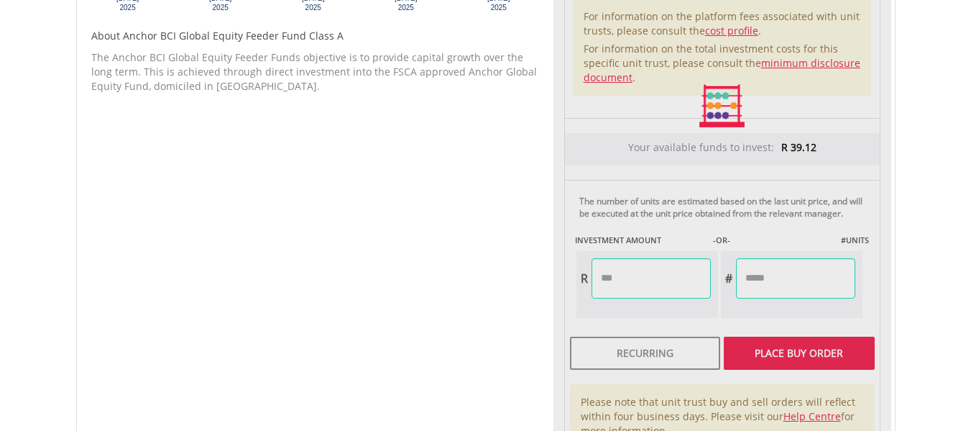
type input "*****"
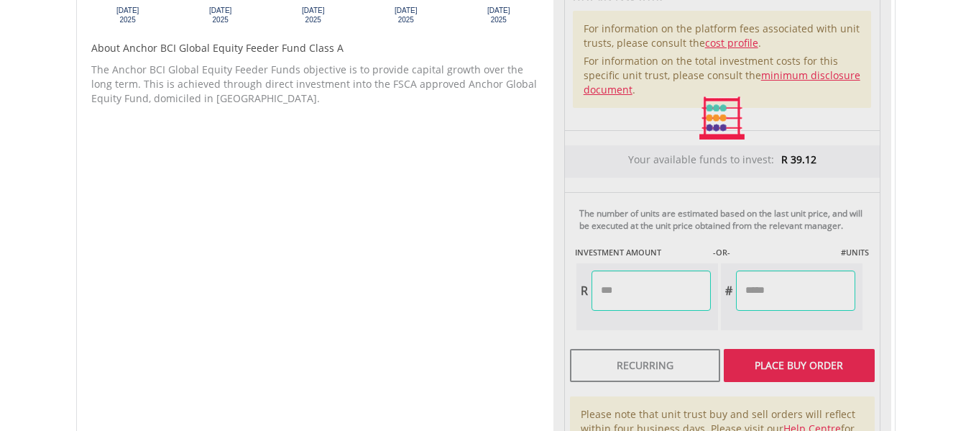
click at [942, 170] on body "My Investments Invest Now New Listings Sell My Recurring Investments Pending Or…" at bounding box center [485, 13] width 971 height 1464
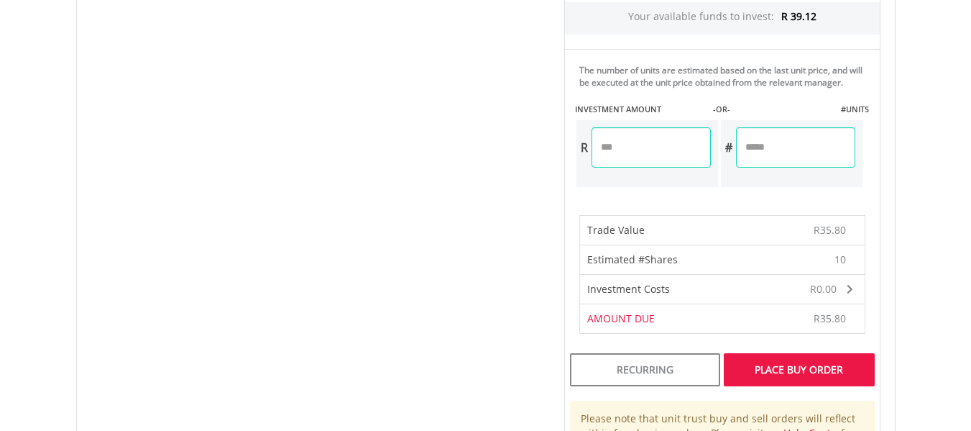
scroll to position [863, 0]
click at [776, 150] on input "**" at bounding box center [795, 147] width 119 height 40
type input "*"
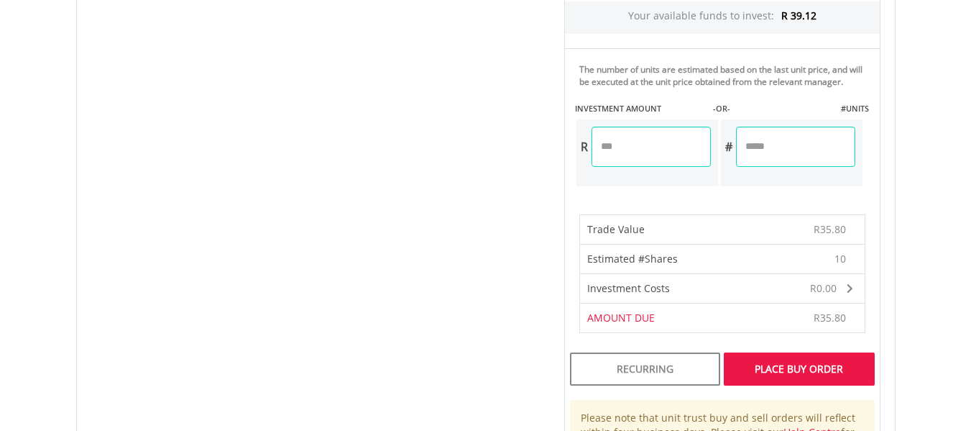
type input "*****"
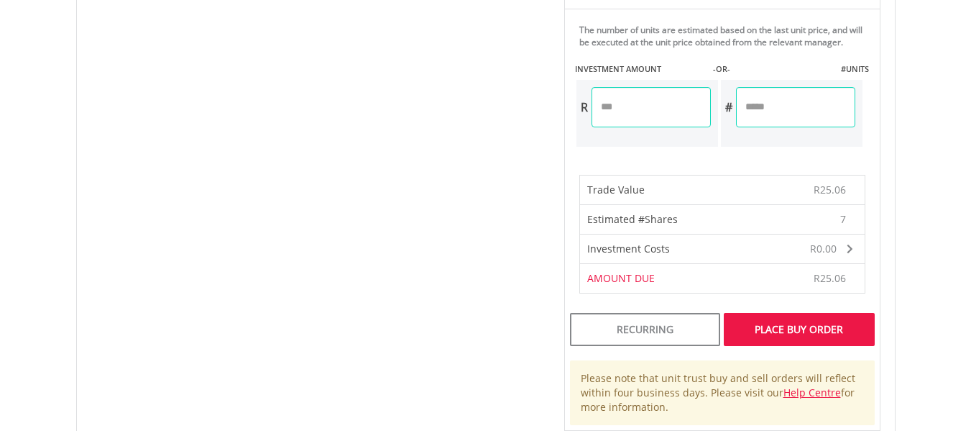
scroll to position [934, 0]
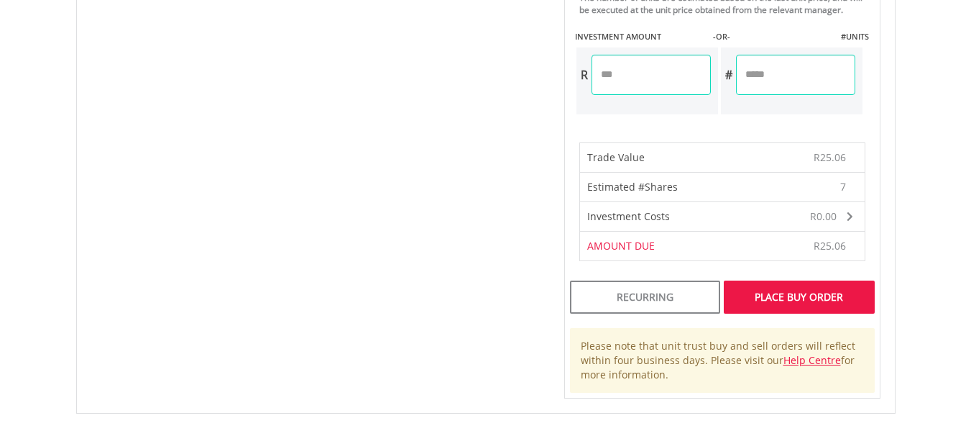
click at [817, 298] on div "Place Buy Order" at bounding box center [799, 296] width 150 height 33
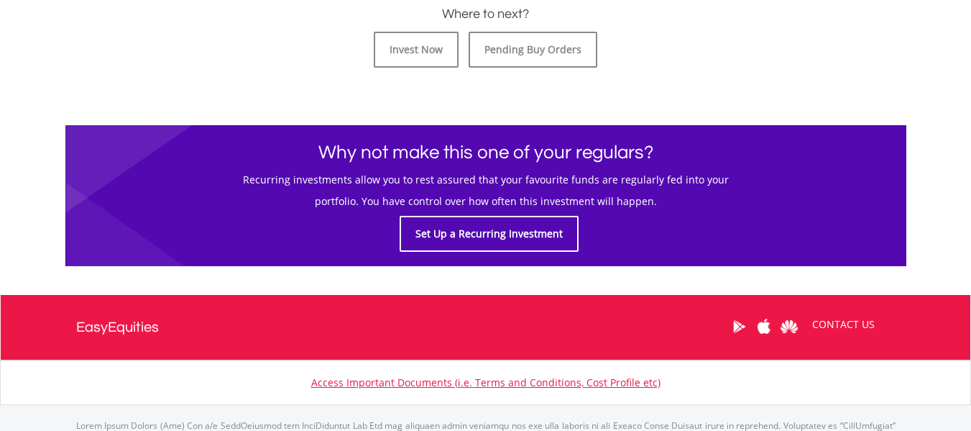
scroll to position [719, 0]
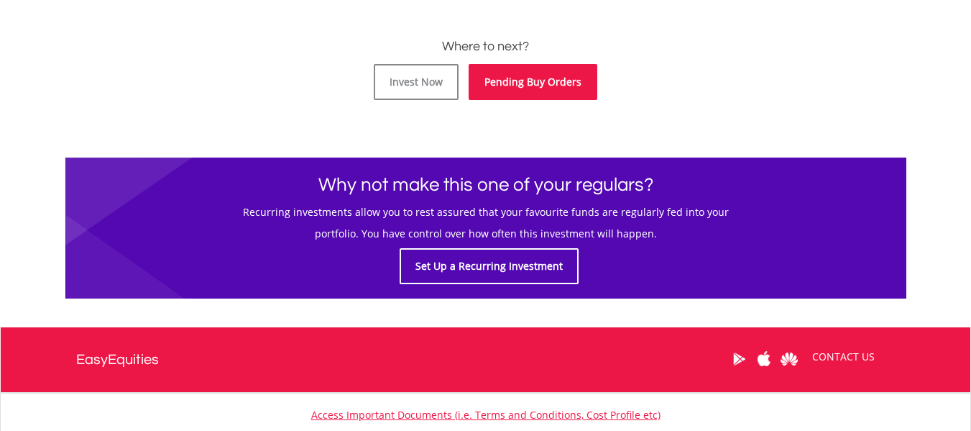
click at [513, 92] on link "Pending Buy Orders" at bounding box center [533, 82] width 129 height 36
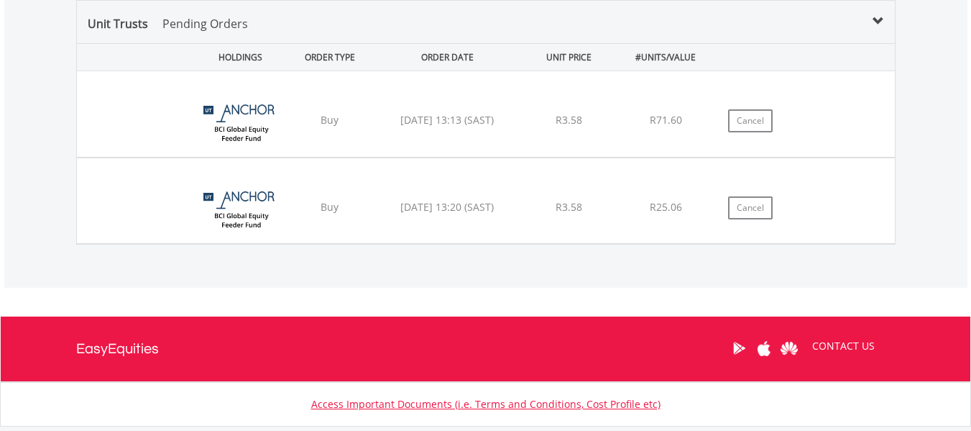
scroll to position [138, 273]
click at [464, 127] on div "[DATE] 13:20 (SAST)" at bounding box center [447, 120] width 147 height 14
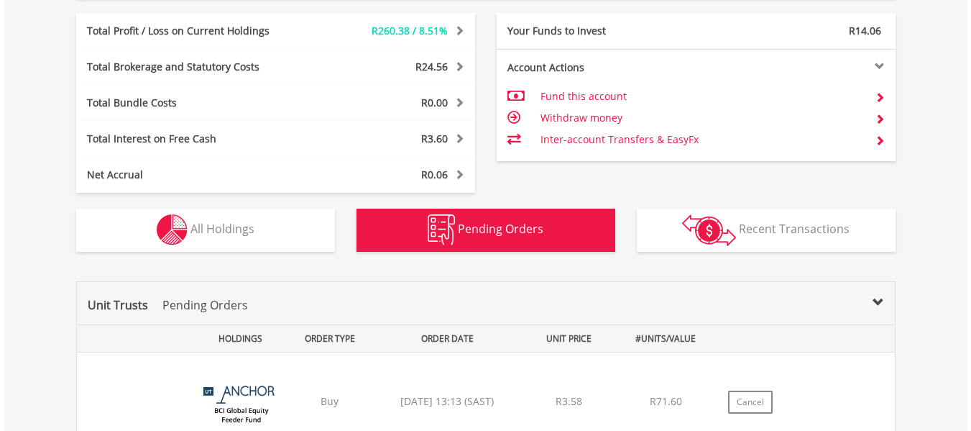
scroll to position [822, 0]
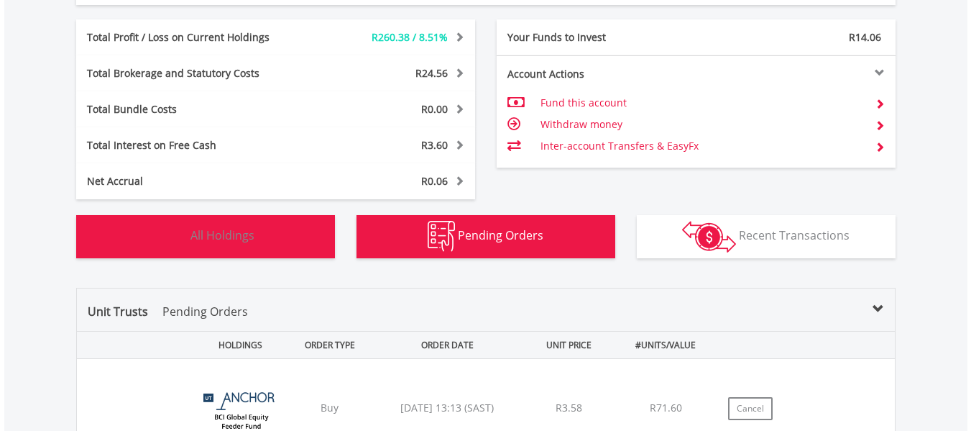
click at [261, 244] on button "Holdings All Holdings" at bounding box center [205, 236] width 259 height 43
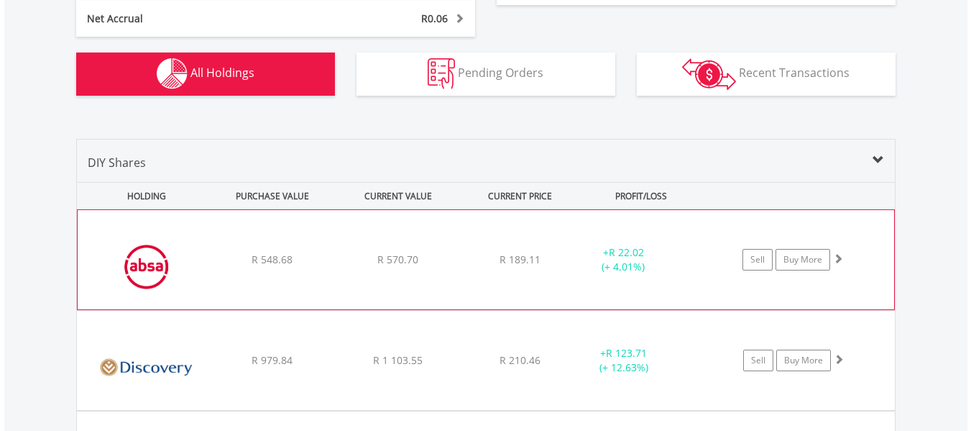
scroll to position [980, 0]
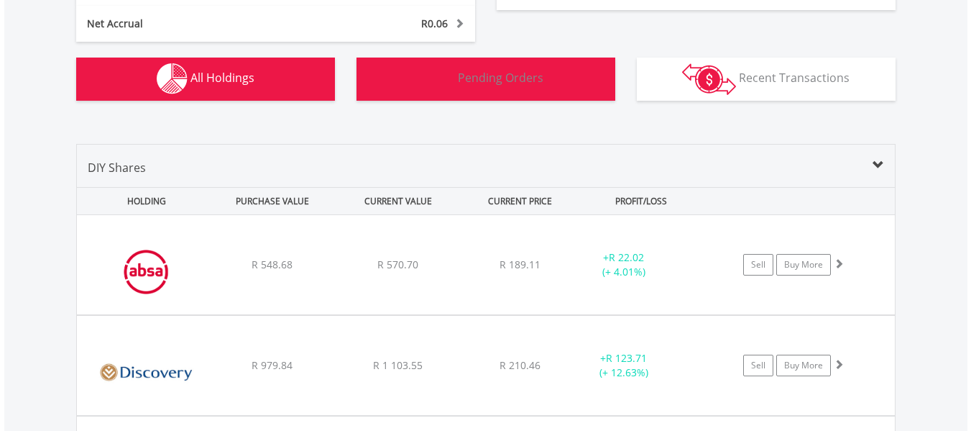
click at [493, 81] on span "Pending Orders" at bounding box center [501, 78] width 86 height 16
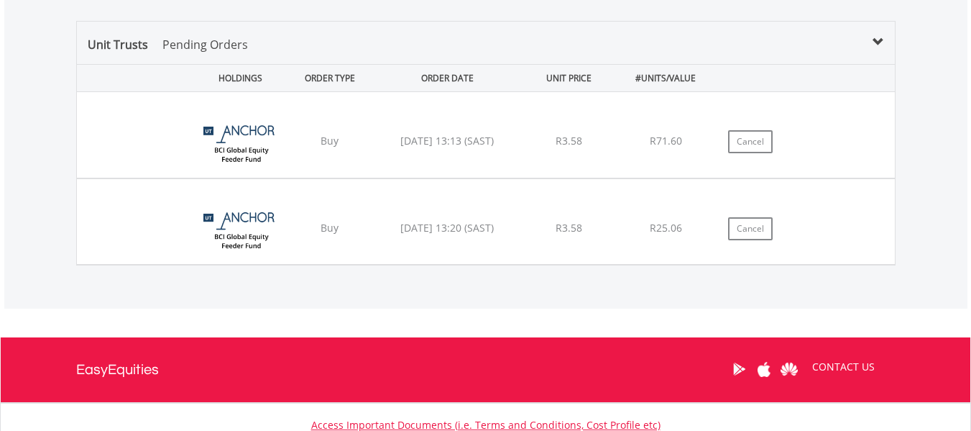
scroll to position [1124, 0]
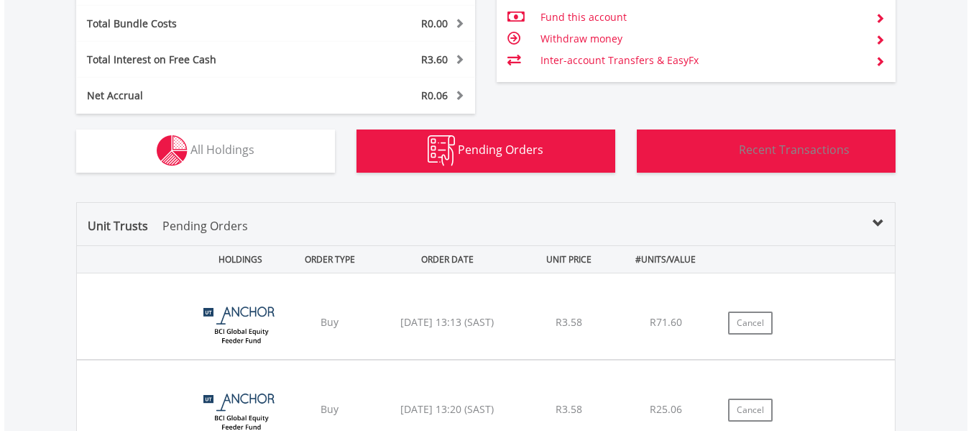
click at [745, 155] on span "Recent Transactions" at bounding box center [794, 150] width 111 height 16
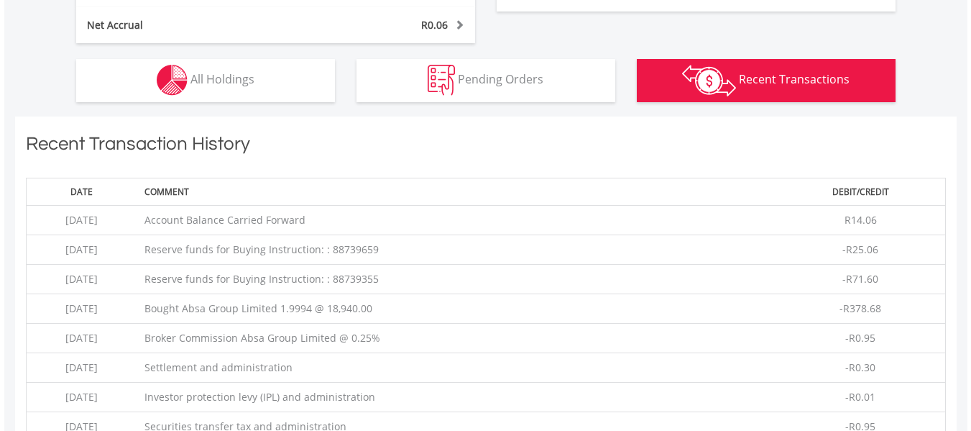
scroll to position [879, 0]
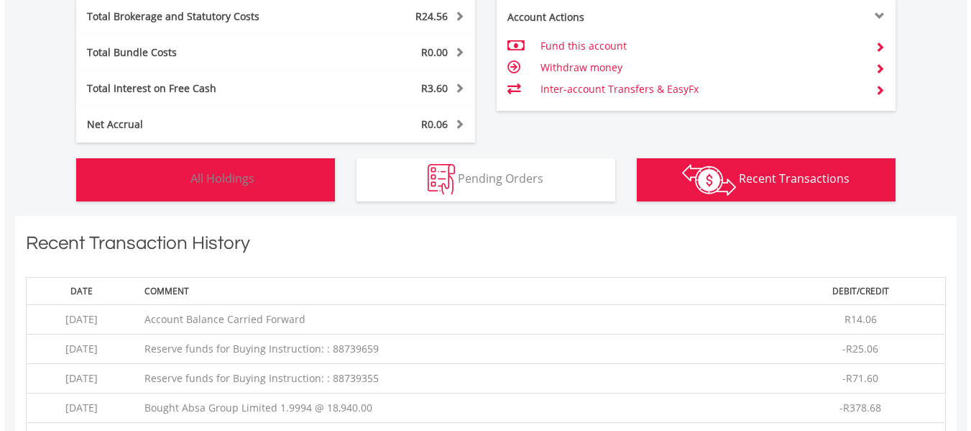
click at [257, 184] on button "Holdings All Holdings" at bounding box center [205, 179] width 259 height 43
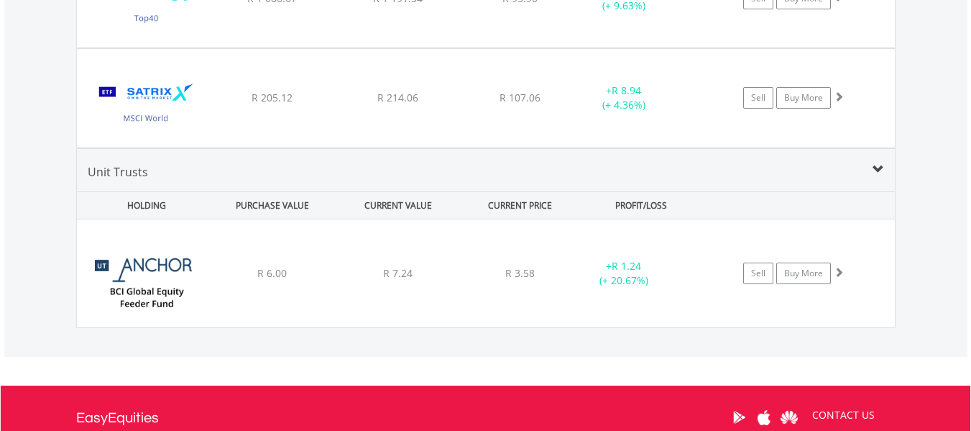
scroll to position [1710, 0]
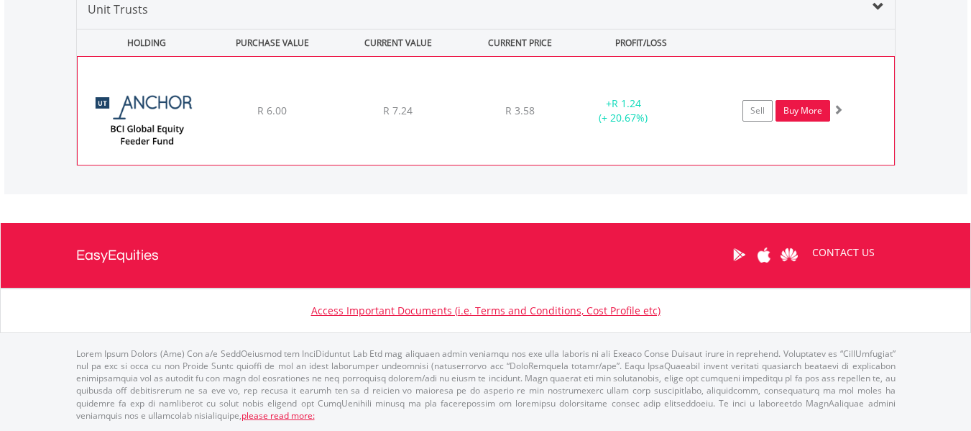
click at [807, 109] on link "Buy More" at bounding box center [803, 111] width 55 height 22
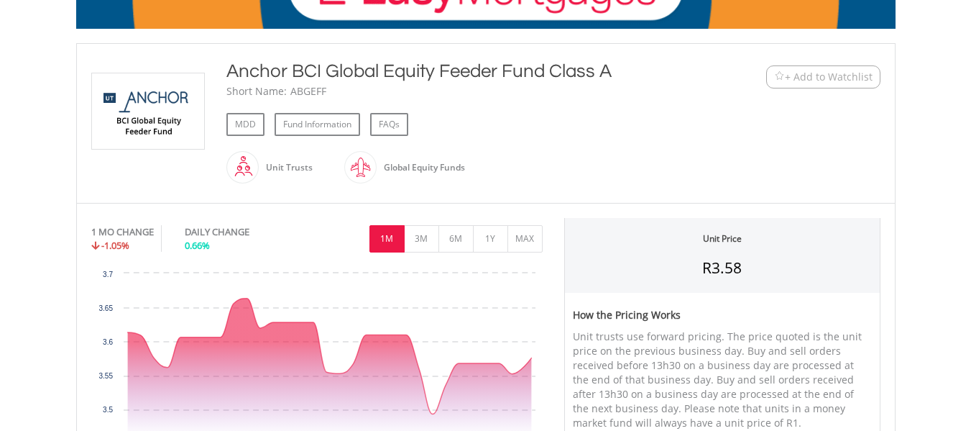
scroll to position [359, 0]
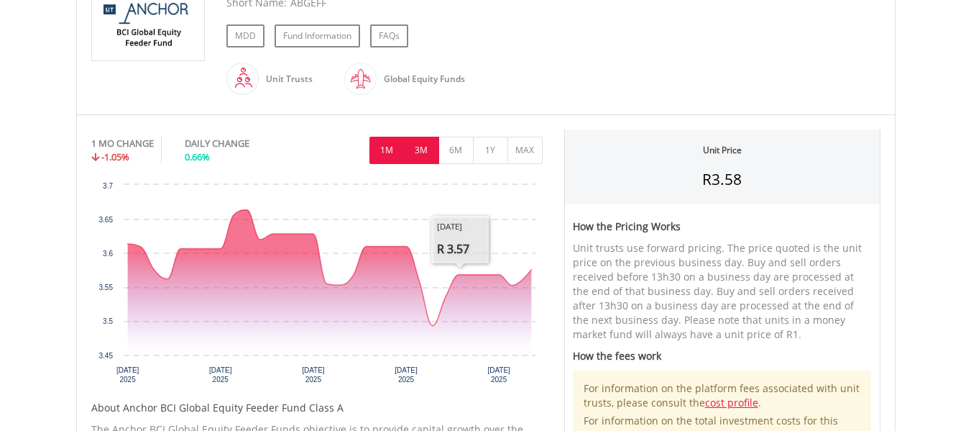
click at [426, 142] on button "3M" at bounding box center [421, 150] width 35 height 27
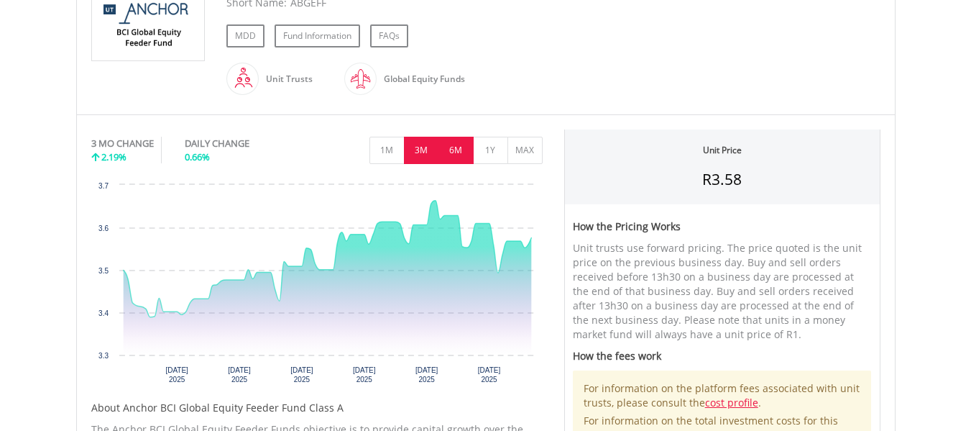
click at [446, 144] on button "6M" at bounding box center [455, 150] width 35 height 27
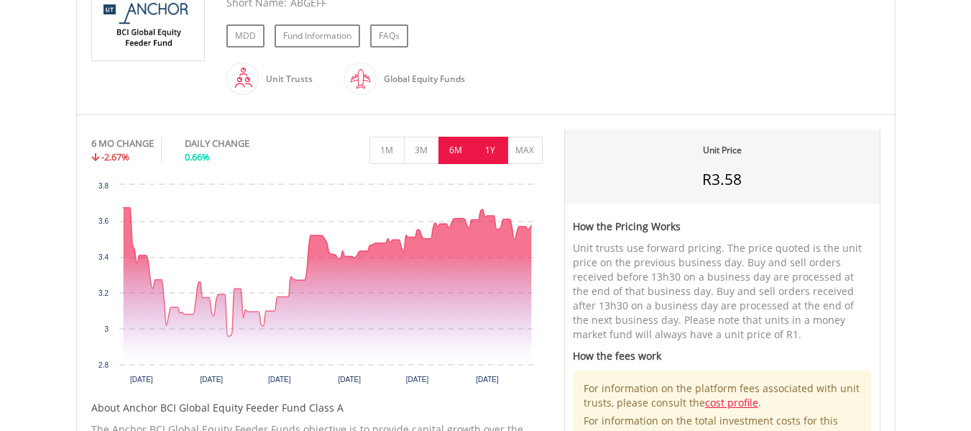
click at [482, 144] on button "1Y" at bounding box center [490, 150] width 35 height 27
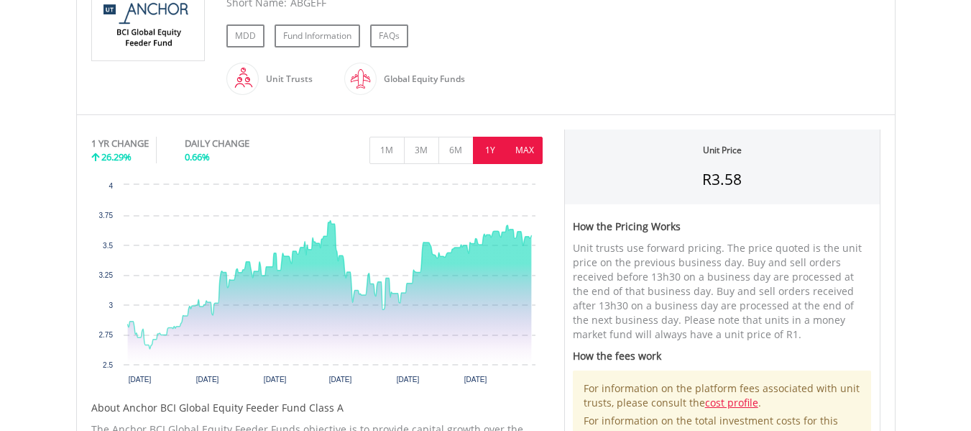
click at [528, 147] on button "MAX" at bounding box center [524, 150] width 35 height 27
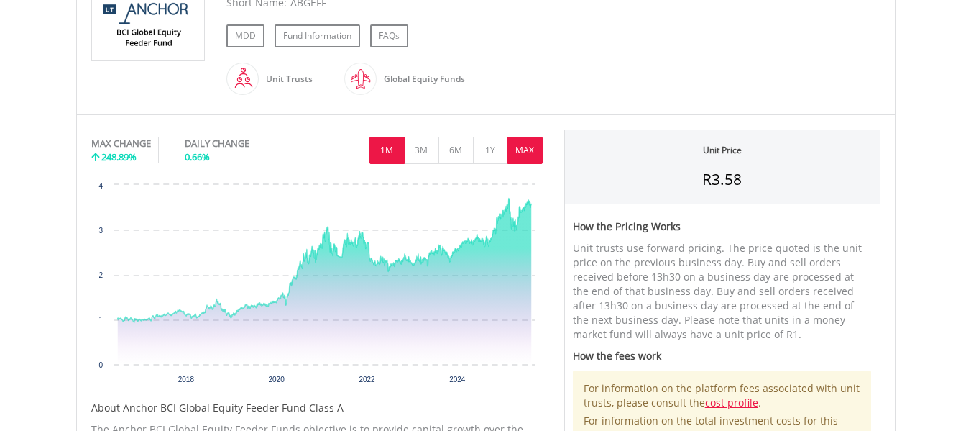
click at [392, 146] on button "1M" at bounding box center [386, 150] width 35 height 27
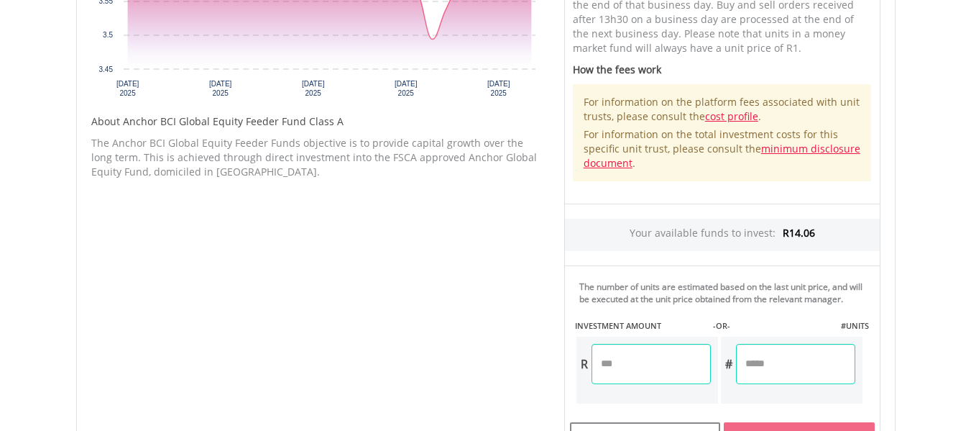
scroll to position [647, 0]
click at [755, 359] on input "number" at bounding box center [795, 362] width 119 height 40
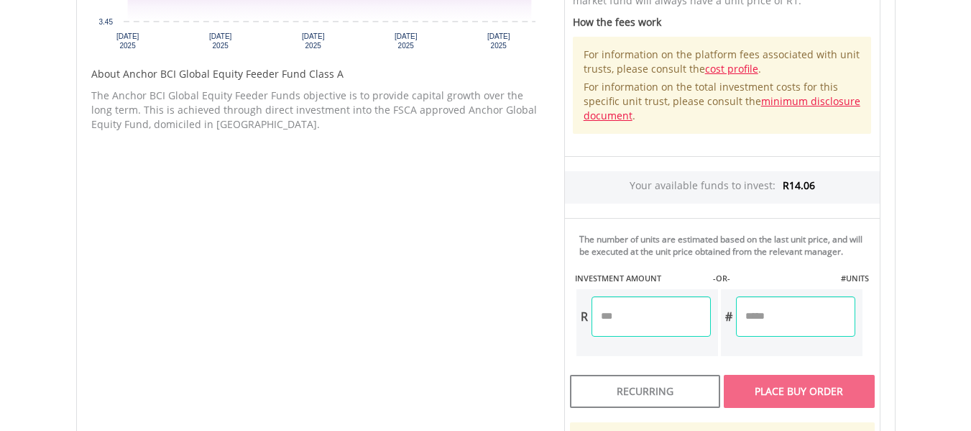
scroll to position [719, 0]
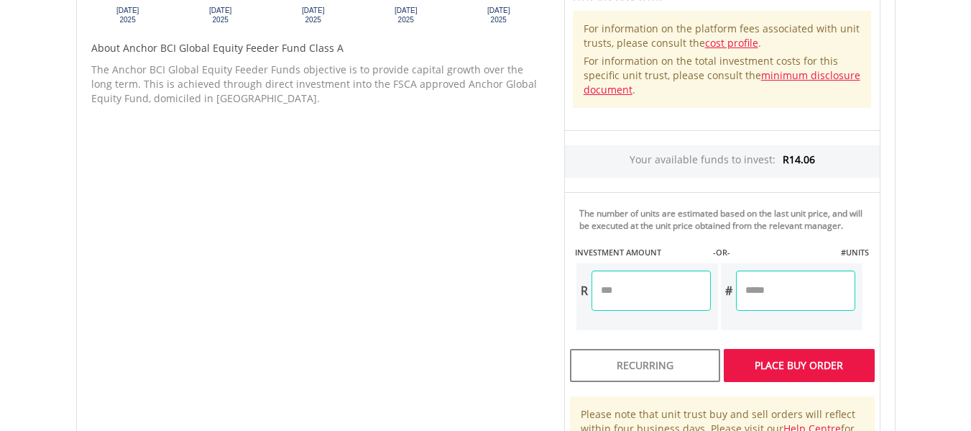
type input "*"
click at [924, 200] on body "My Investments Invest Now New Listings Sell My Recurring Investments Pending Or…" at bounding box center [485, 13] width 971 height 1464
type input "****"
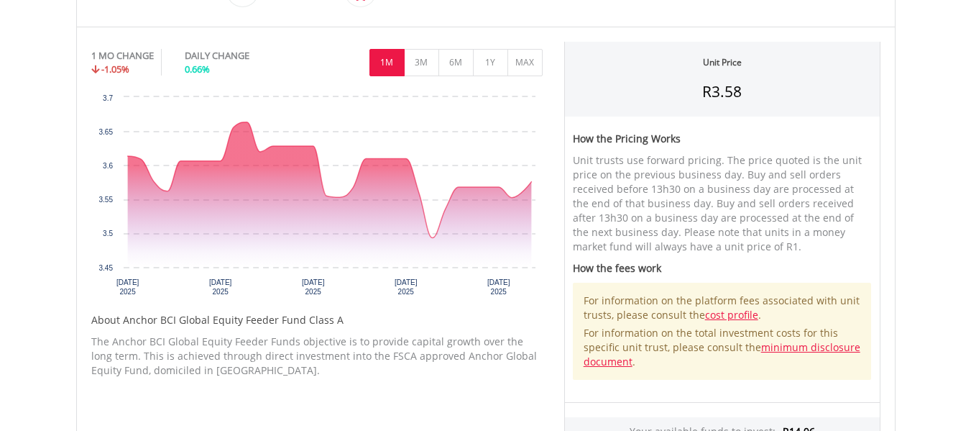
scroll to position [431, 0]
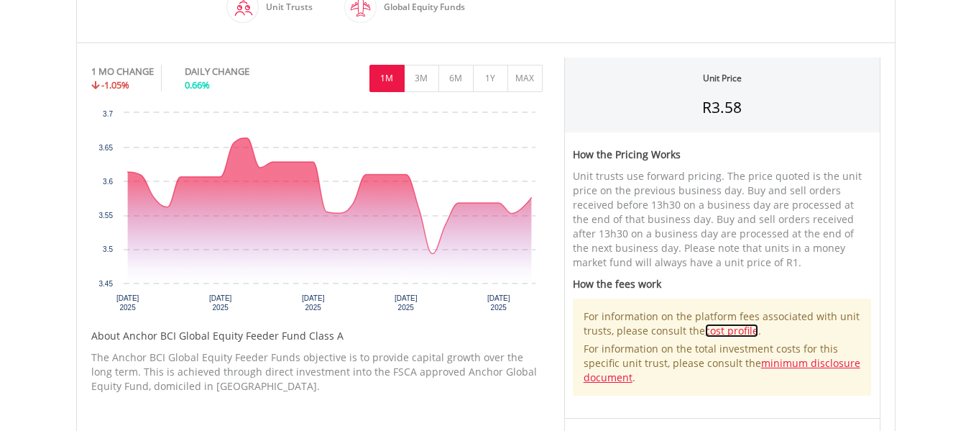
click at [720, 331] on link "cost profile" at bounding box center [731, 330] width 53 height 14
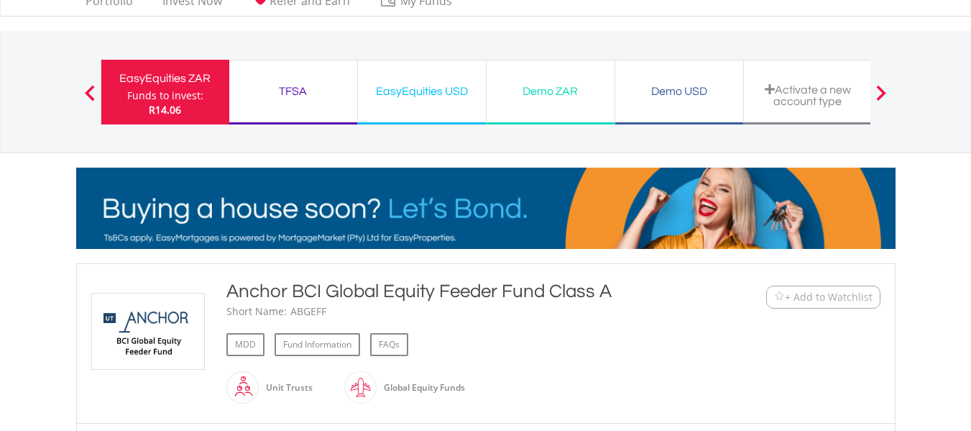
scroll to position [0, 0]
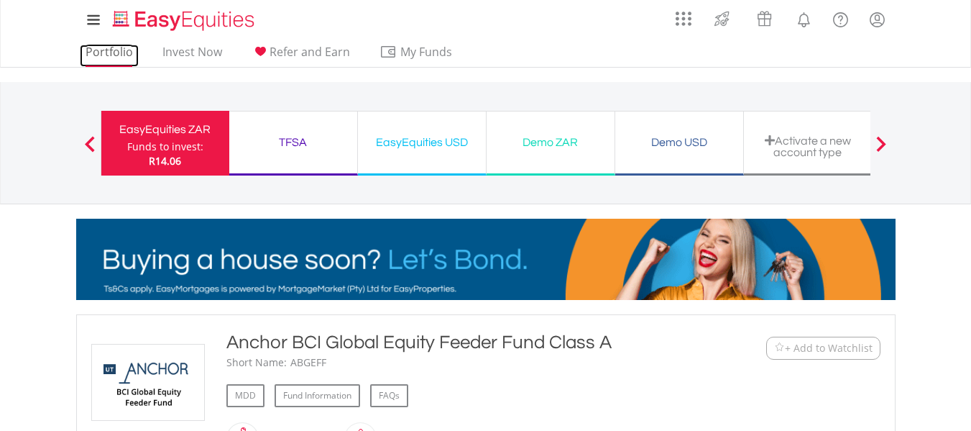
click at [121, 52] on link "Portfolio" at bounding box center [109, 56] width 59 height 22
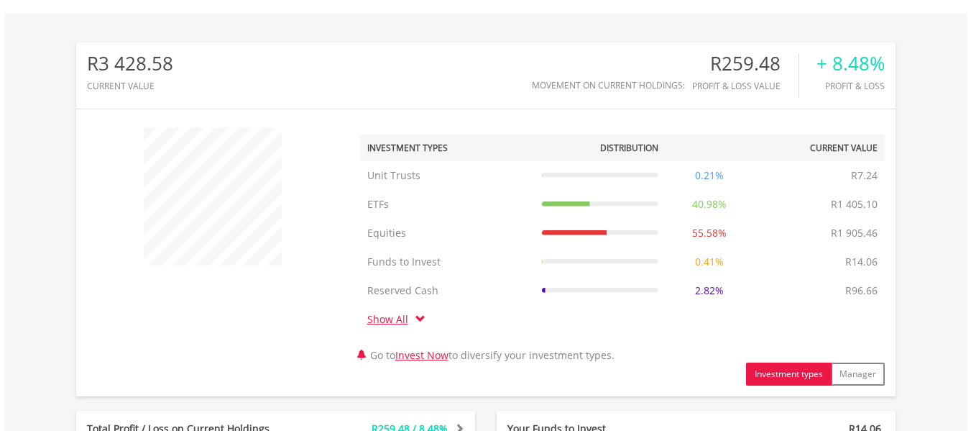
scroll to position [791, 0]
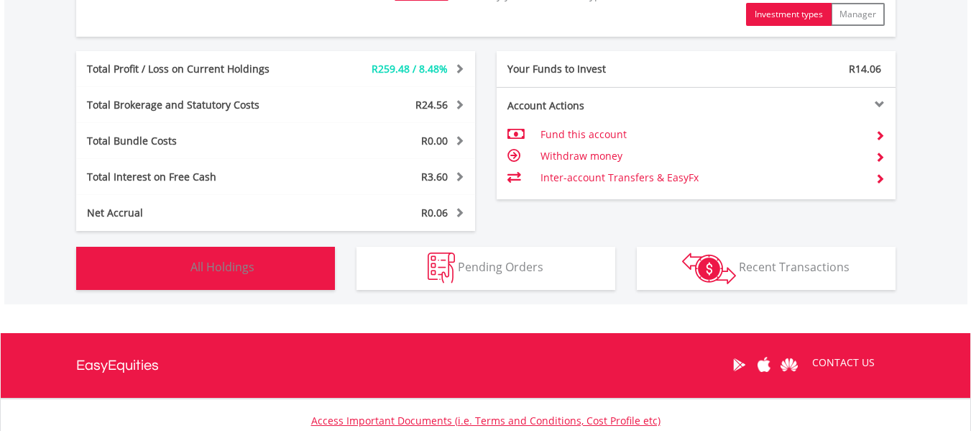
click at [307, 258] on button "Holdings All Holdings" at bounding box center [205, 268] width 259 height 43
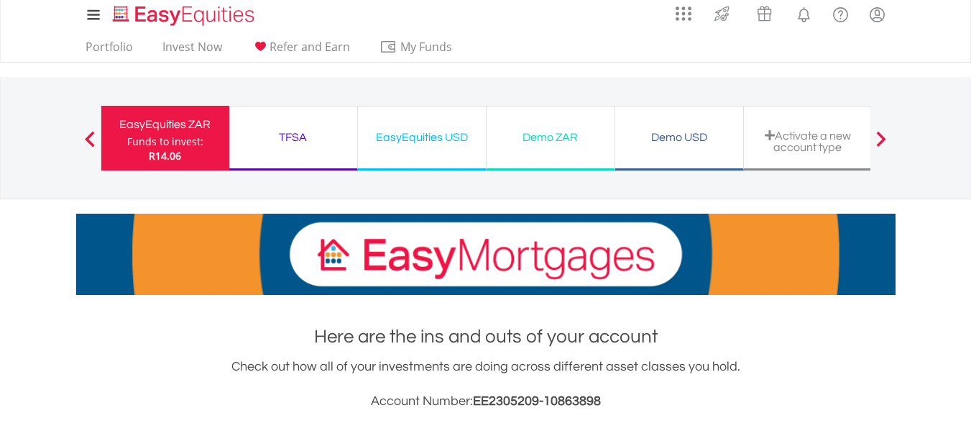
scroll to position [0, 0]
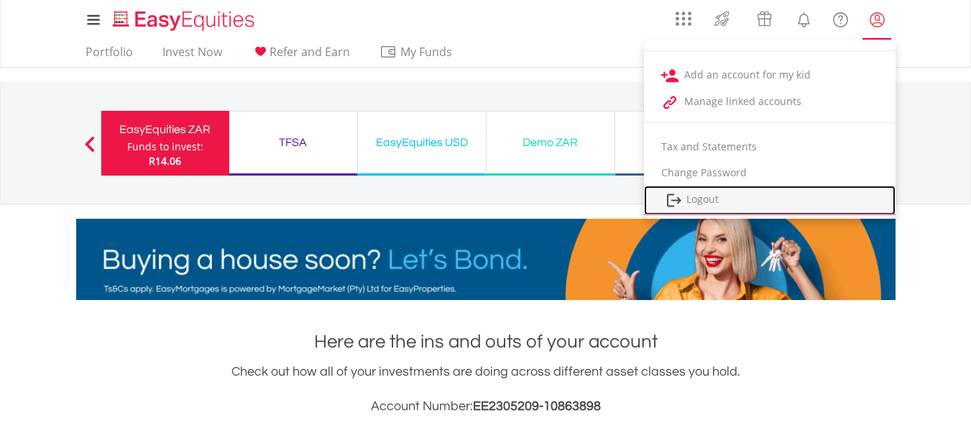
click at [720, 195] on link "Logout" at bounding box center [770, 199] width 252 height 29
